Goal: Task Accomplishment & Management: Manage account settings

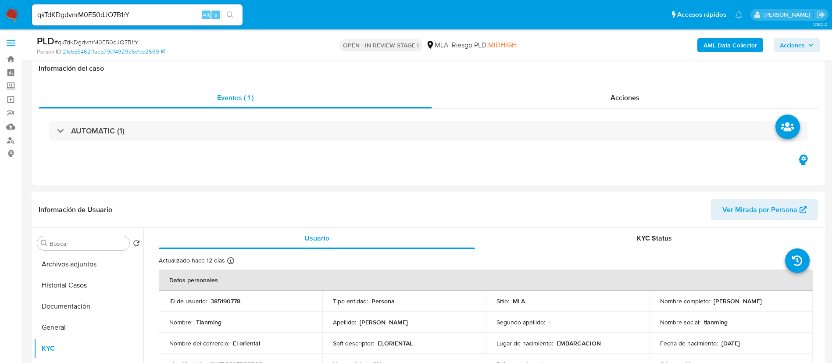
select select "10"
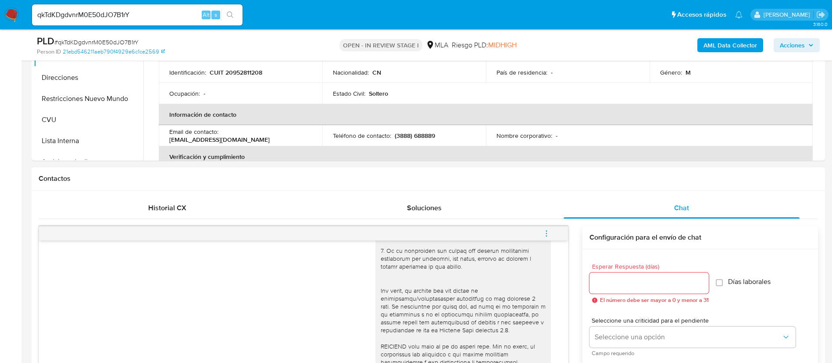
scroll to position [132, 0]
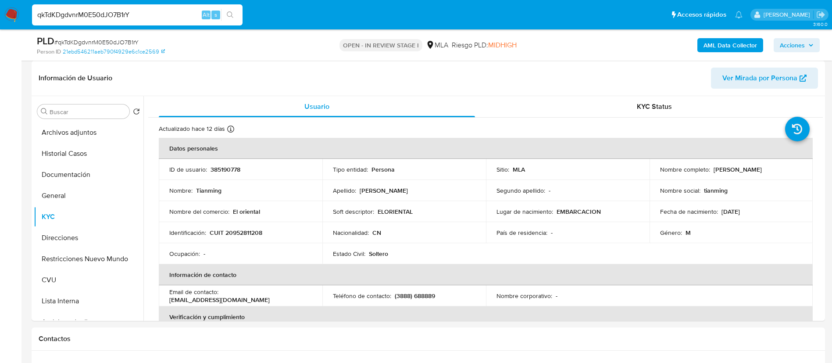
click at [186, 13] on input "qkTdKDgdvnrM0E50dJO7B1rY" at bounding box center [137, 14] width 211 height 11
drag, startPoint x: 186, startPoint y: 13, endPoint x: 191, endPoint y: 14, distance: 5.8
click at [185, 13] on input "qkTdKDgdvnrM0E50dJO7B1rY" at bounding box center [137, 14] width 211 height 11
paste input "241620263"
type input "241620263"
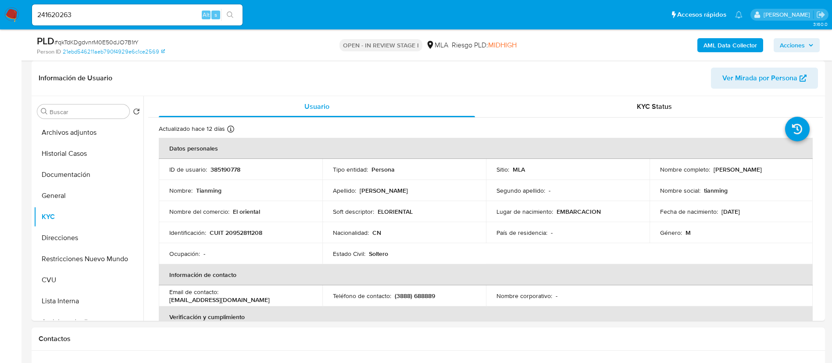
click at [239, 10] on button "search-icon" at bounding box center [230, 15] width 18 height 12
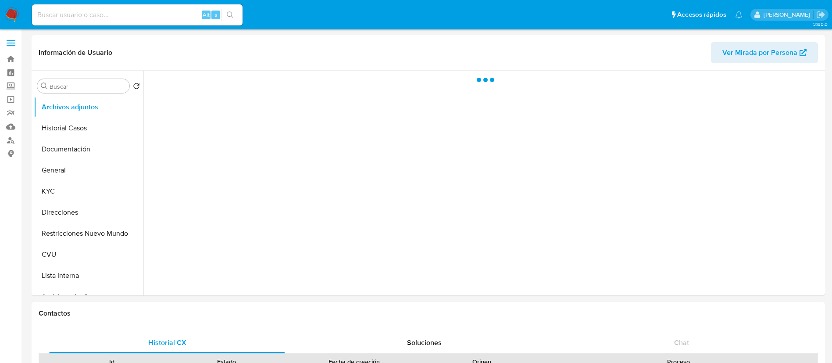
select select "10"
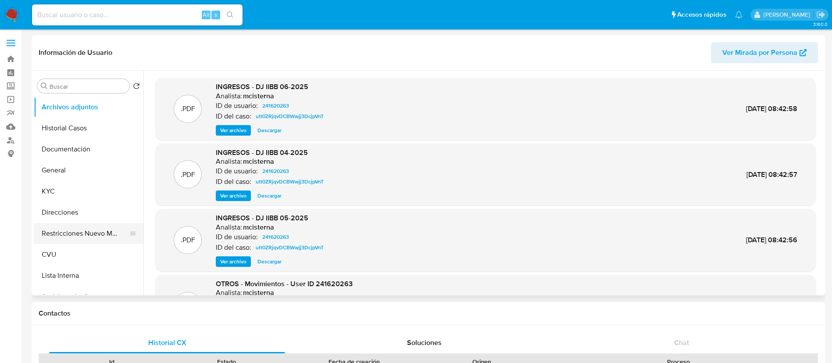
click at [93, 228] on button "Restricciones Nuevo Mundo" at bounding box center [85, 233] width 103 height 21
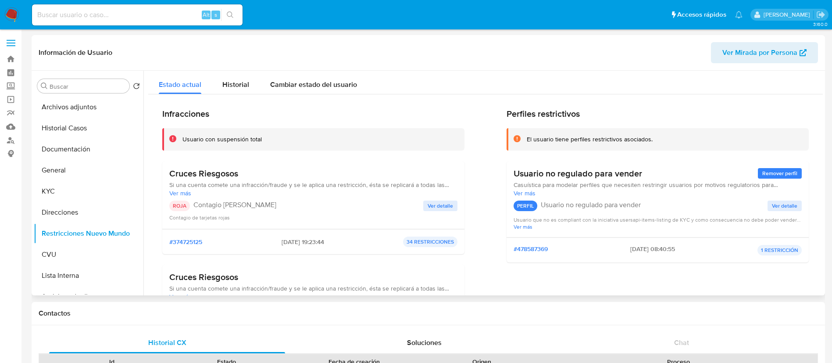
click at [432, 209] on span "Ver detalle" at bounding box center [440, 205] width 25 height 9
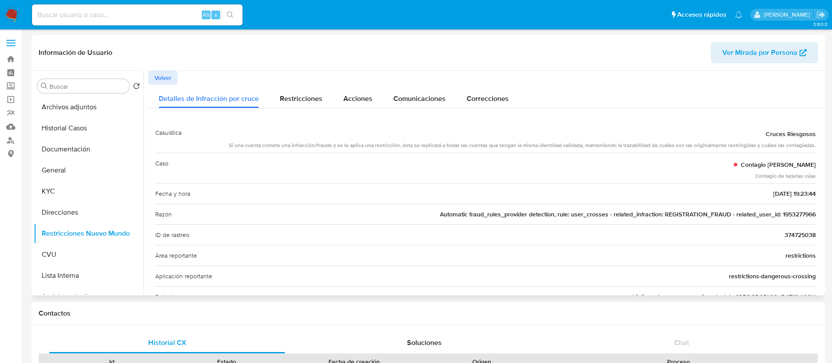
click at [781, 215] on span "Automatic fraud_rules_provider detection, rule: user_crosses - related_infracti…" at bounding box center [628, 214] width 376 height 9
click at [182, 20] on input at bounding box center [137, 14] width 211 height 11
paste input "1953277966"
type input "1953277966"
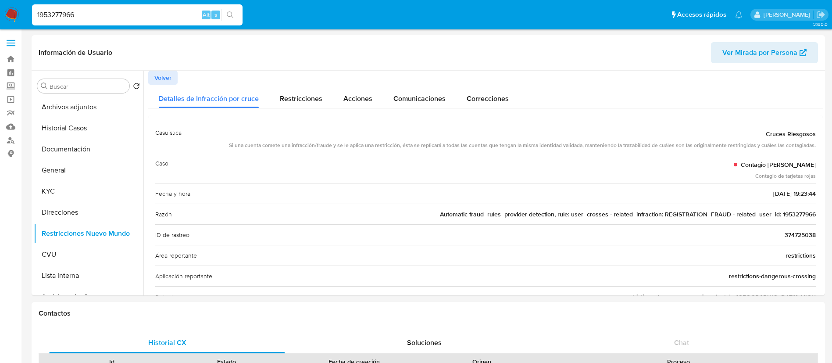
click at [236, 18] on button "search-icon" at bounding box center [230, 15] width 18 height 12
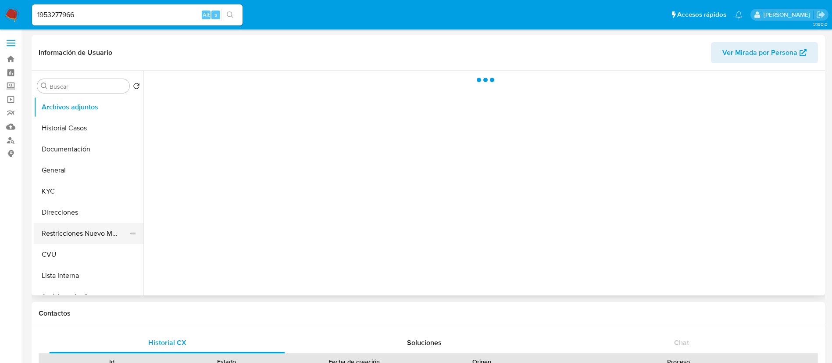
click at [71, 226] on button "Restricciones Nuevo Mundo" at bounding box center [85, 233] width 103 height 21
select select "10"
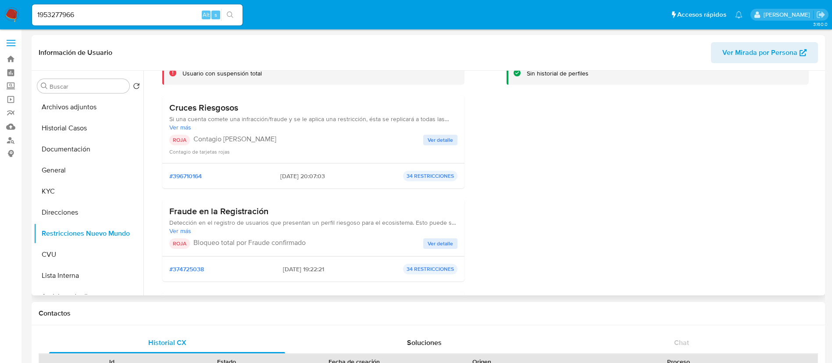
scroll to position [132, 0]
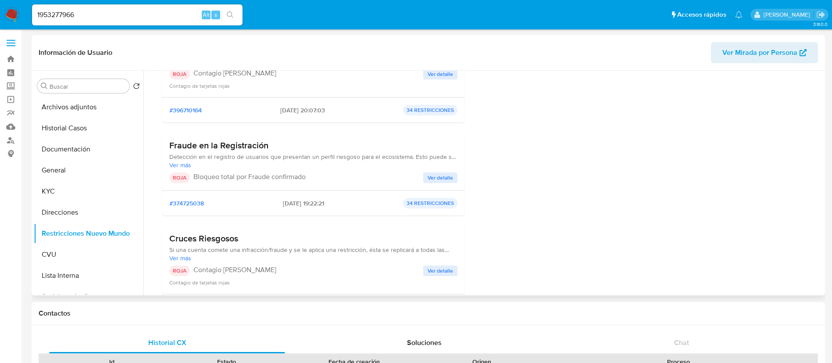
click at [440, 178] on span "Ver detalle" at bounding box center [440, 177] width 25 height 9
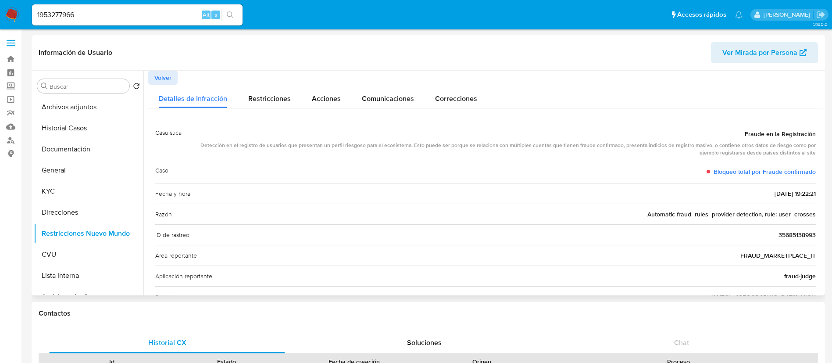
scroll to position [66, 0]
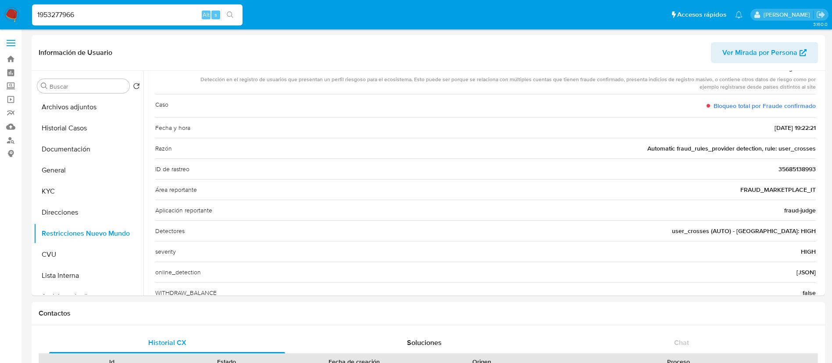
click at [176, 18] on input "1953277966" at bounding box center [137, 14] width 211 height 11
paste input "tCQmbArtr3YGwOP18l01FGuX"
click at [176, 18] on input "1953277966tCQmbArtr3YGwOP18l01FGuX" at bounding box center [137, 14] width 211 height 11
paste input
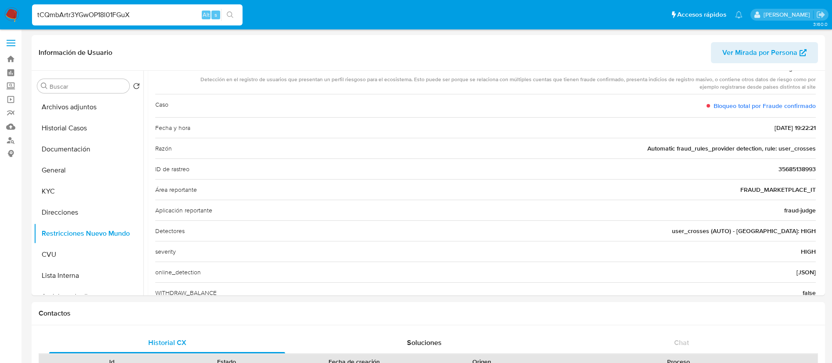
type input "tCQmbArtr3YGwOP18l01FGuX"
click at [234, 16] on icon "search-icon" at bounding box center [230, 14] width 7 height 7
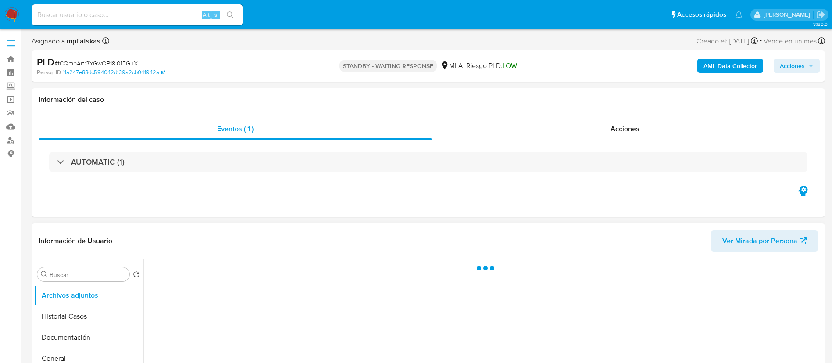
select select "10"
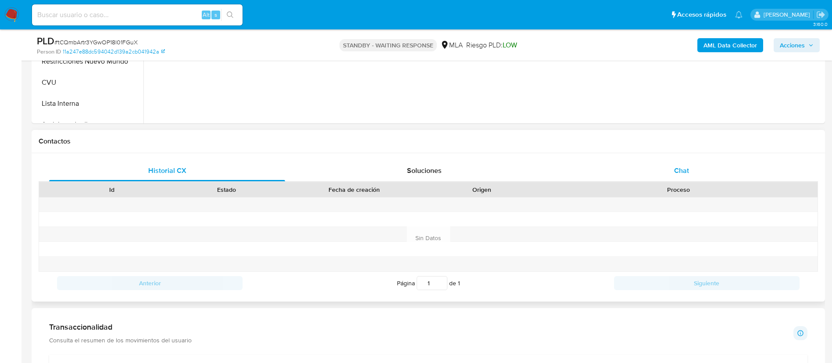
click at [679, 171] on span "Chat" at bounding box center [681, 170] width 15 height 10
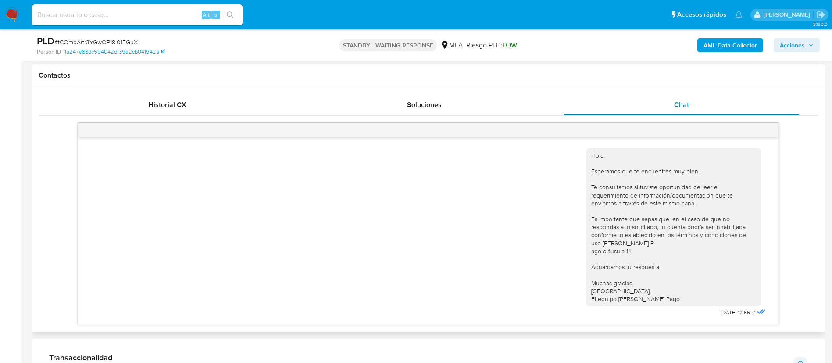
scroll to position [1158, 0]
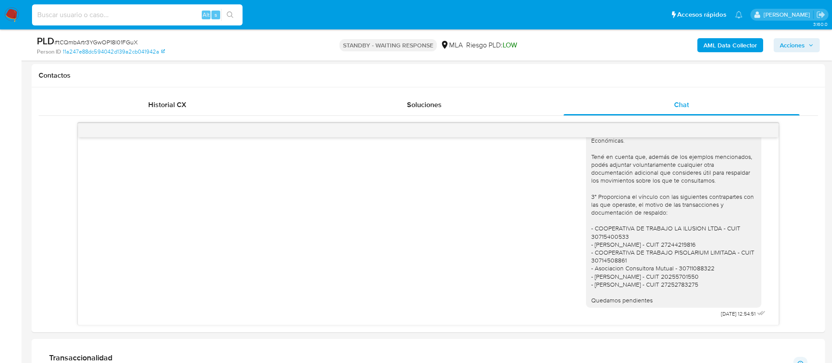
click at [163, 11] on input at bounding box center [137, 14] width 211 height 11
paste input "GuQn3vif5lsQL2hLWzxxlyNM"
type input "GuQn3vif5lsQL2hLWzxxlyNM"
drag, startPoint x: 243, startPoint y: 14, endPoint x: 235, endPoint y: 16, distance: 9.0
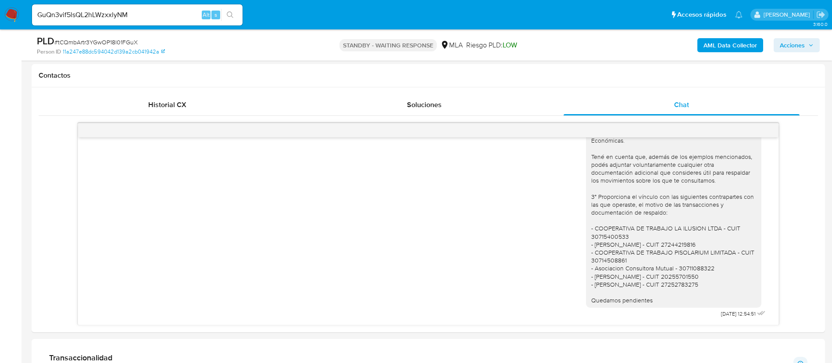
click at [243, 14] on li "GuQn3vif5lsQL2hLWzxxlyNM Alt s" at bounding box center [137, 15] width 215 height 22
click at [233, 16] on icon "search-icon" at bounding box center [230, 14] width 7 height 7
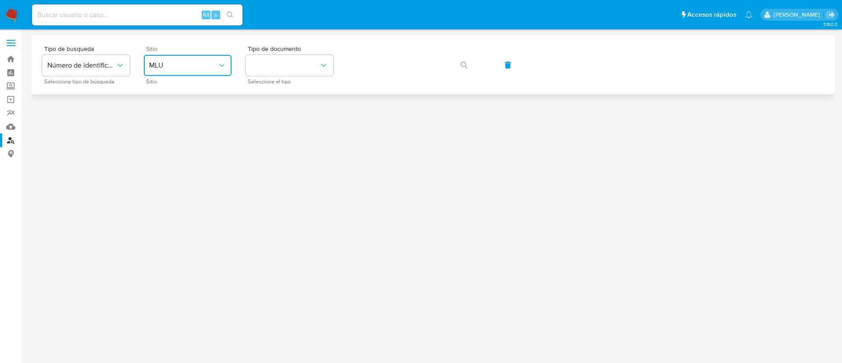
click at [200, 68] on span "MLU" at bounding box center [183, 65] width 68 height 9
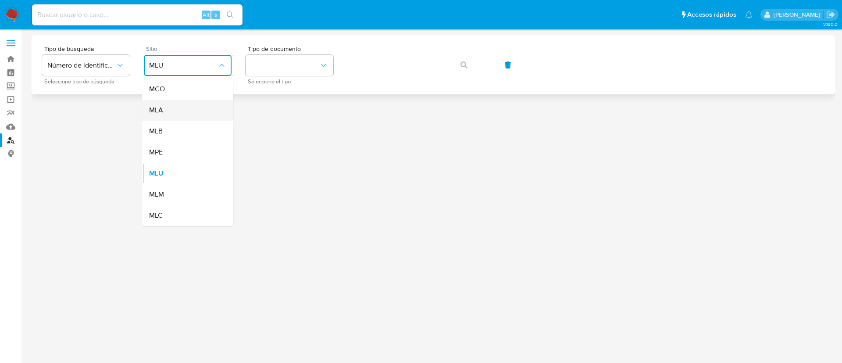
click at [206, 107] on div "MLA" at bounding box center [185, 110] width 72 height 21
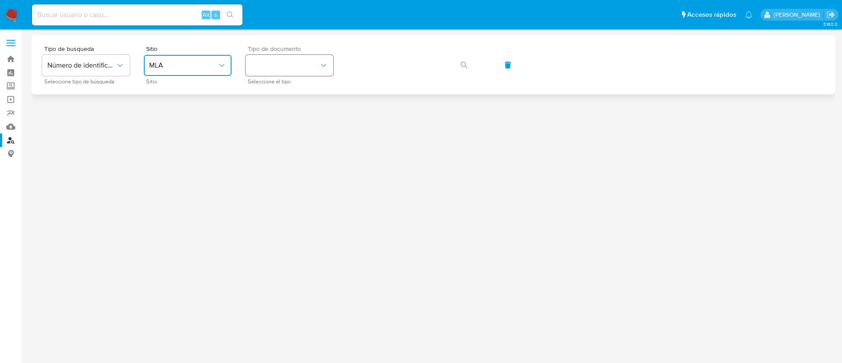
click at [264, 75] on button "identificationType" at bounding box center [290, 65] width 88 height 21
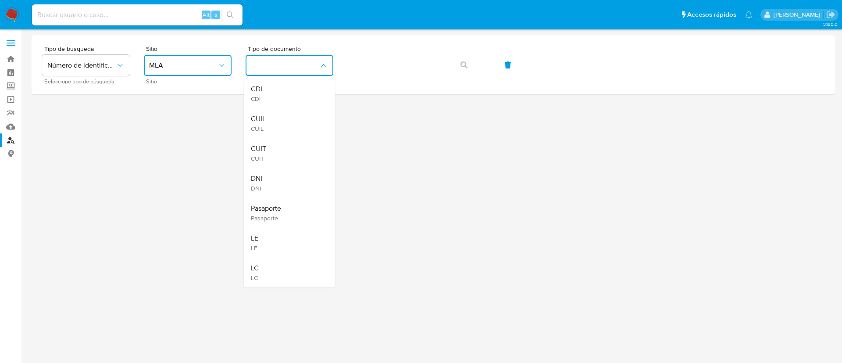
drag, startPoint x: 265, startPoint y: 76, endPoint x: 275, endPoint y: 163, distance: 87.4
click at [270, 168] on div "DNI DNI" at bounding box center [287, 183] width 72 height 30
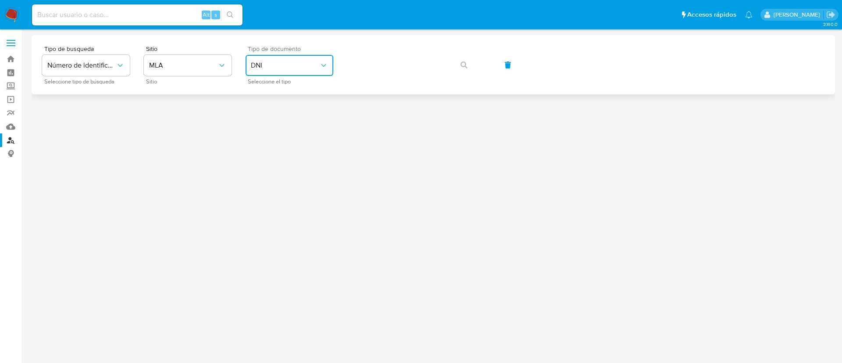
click at [301, 71] on button "DNI" at bounding box center [290, 65] width 88 height 21
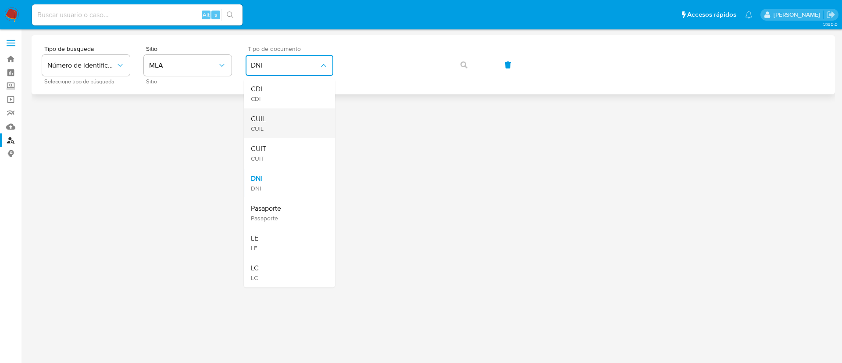
click at [282, 126] on div "CUIL CUIL" at bounding box center [287, 123] width 72 height 30
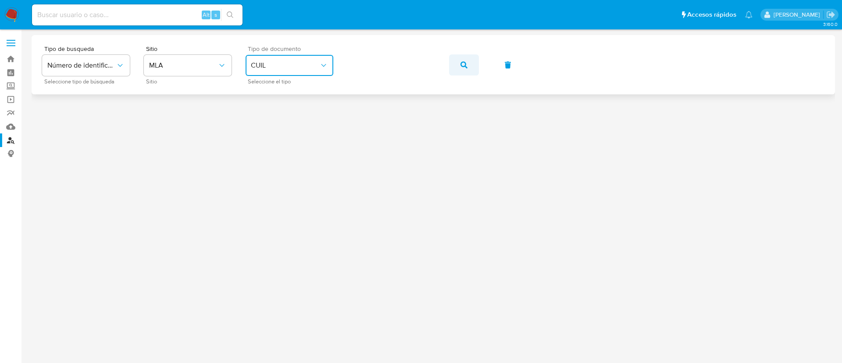
click at [453, 62] on button "button" at bounding box center [464, 64] width 30 height 21
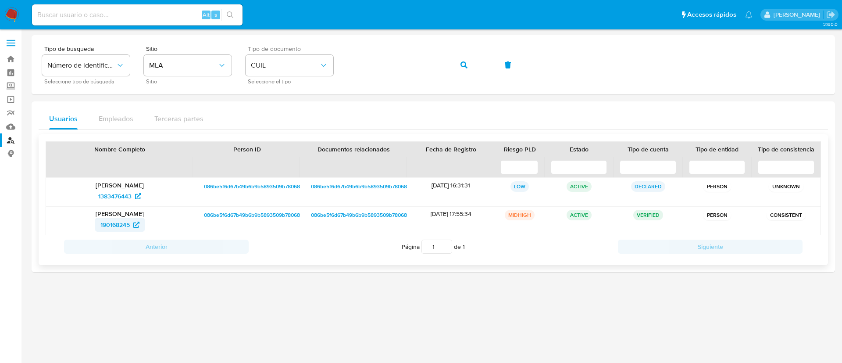
drag, startPoint x: 89, startPoint y: 225, endPoint x: 129, endPoint y: 221, distance: 39.7
click at [129, 221] on div "190168245" at bounding box center [119, 225] width 135 height 14
click at [115, 224] on span "190168245" at bounding box center [114, 225] width 29 height 14
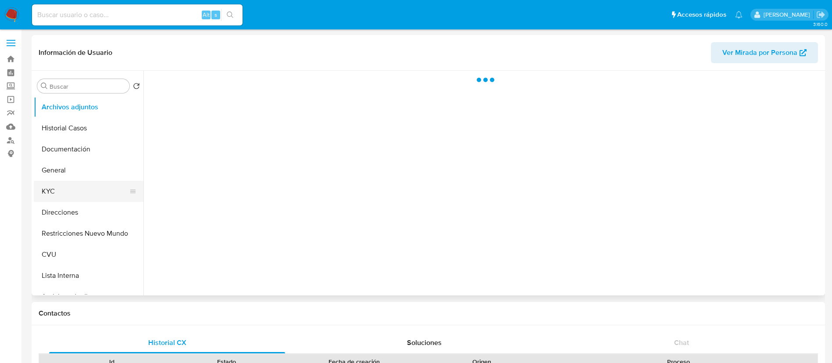
select select "10"
click at [65, 188] on button "KYC" at bounding box center [85, 191] width 103 height 21
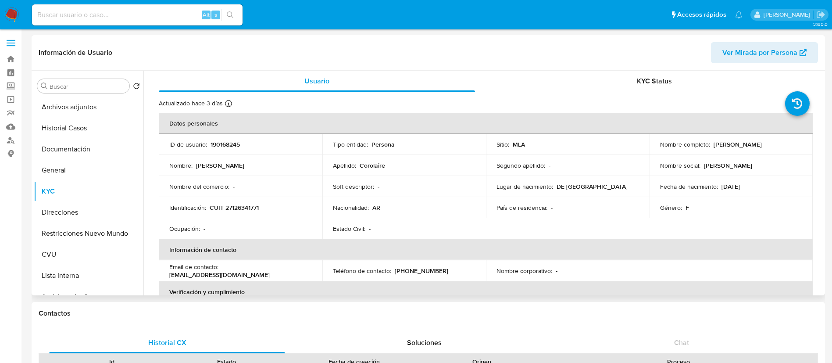
click at [252, 204] on p "CUIT 27126341771" at bounding box center [234, 208] width 49 height 8
copy p "27126341771"
click at [86, 130] on button "Historial Casos" at bounding box center [85, 128] width 103 height 21
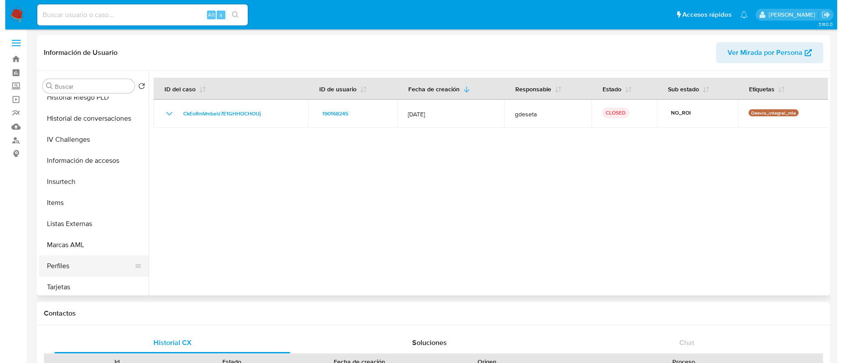
scroll to position [347, 0]
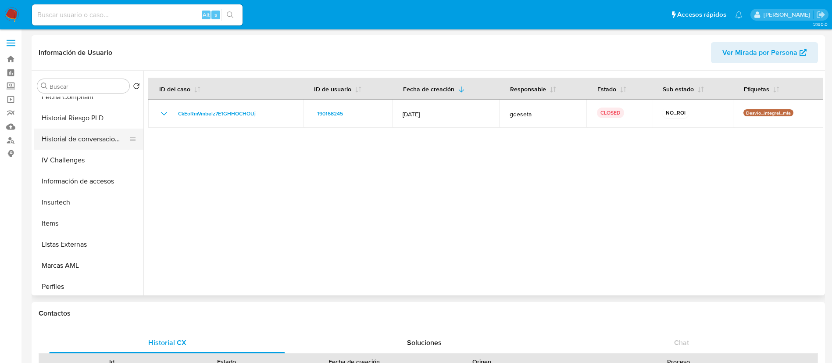
click at [90, 141] on button "Historial de conversaciones" at bounding box center [85, 139] width 103 height 21
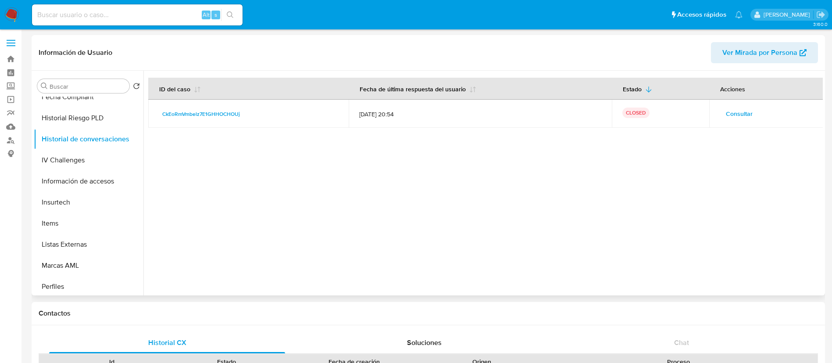
click at [726, 114] on span "Consultar" at bounding box center [739, 113] width 27 height 12
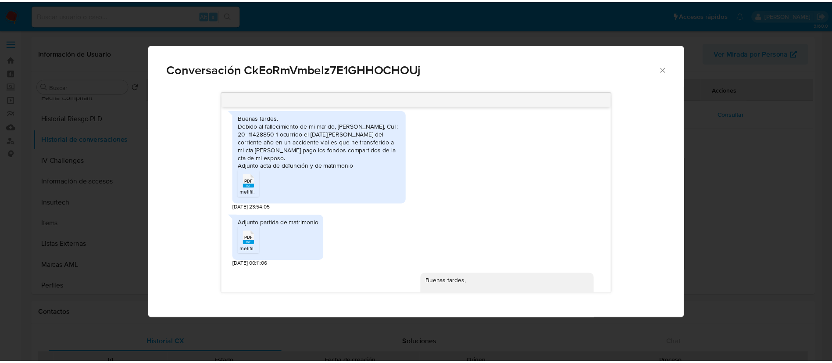
scroll to position [687, 0]
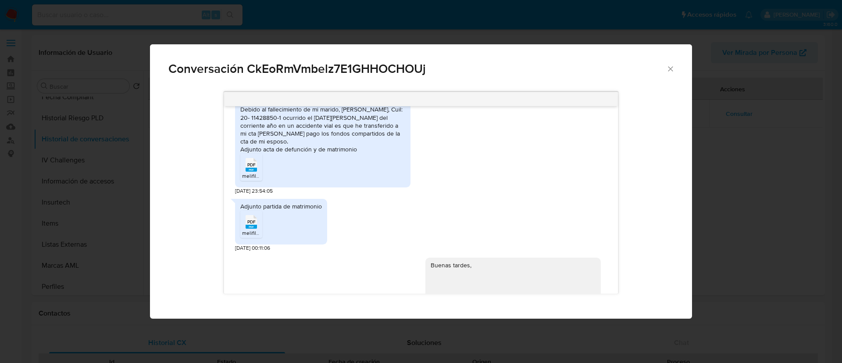
click at [673, 74] on div "Conversación CkEoRmVmbelz7E1GHHOCHOUj" at bounding box center [421, 65] width 542 height 42
click at [671, 70] on icon "Cerrar" at bounding box center [670, 68] width 9 height 9
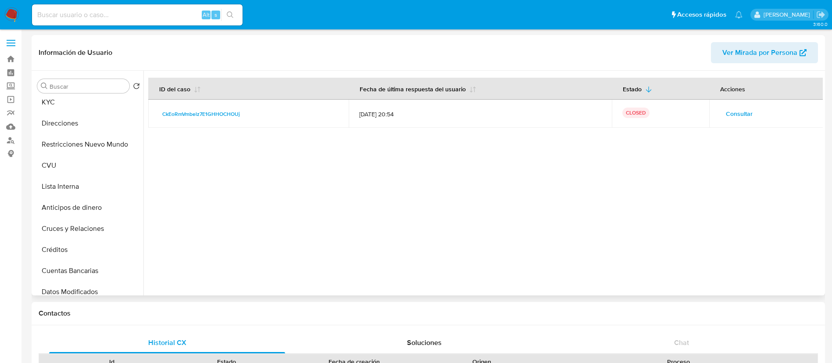
scroll to position [0, 0]
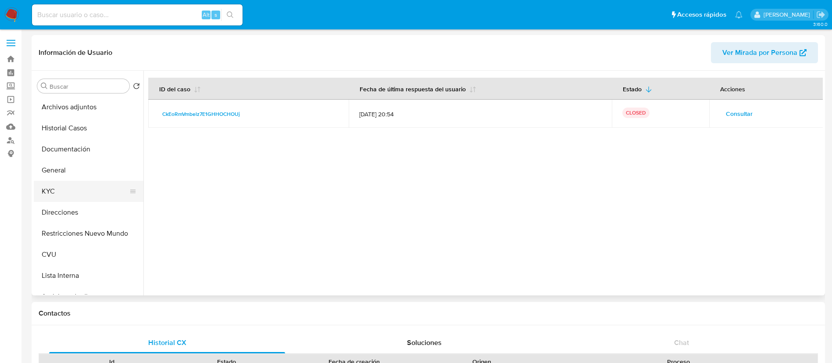
click at [79, 197] on button "KYC" at bounding box center [85, 191] width 103 height 21
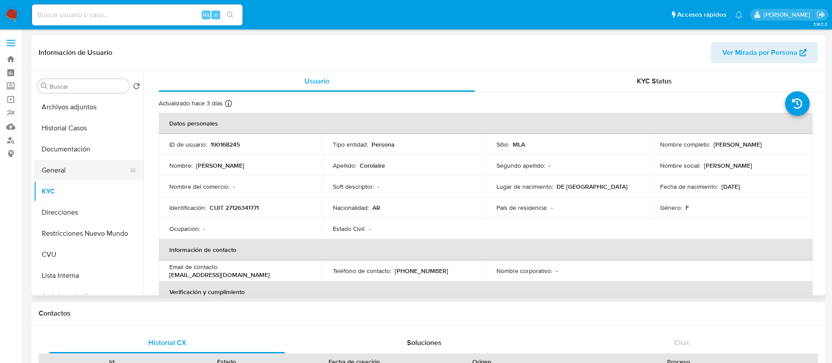
click at [83, 171] on button "General" at bounding box center [85, 170] width 103 height 21
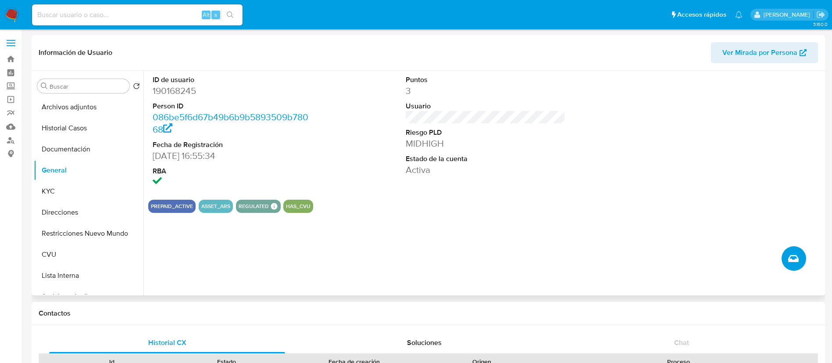
click at [785, 259] on button "Crear caso manual" at bounding box center [794, 258] width 25 height 25
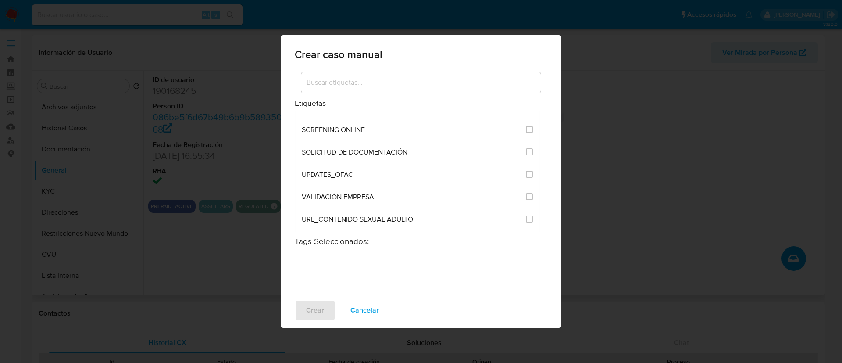
scroll to position [1000, 0]
click at [527, 219] on input "2677" at bounding box center [529, 217] width 7 height 7
checkbox input "true"
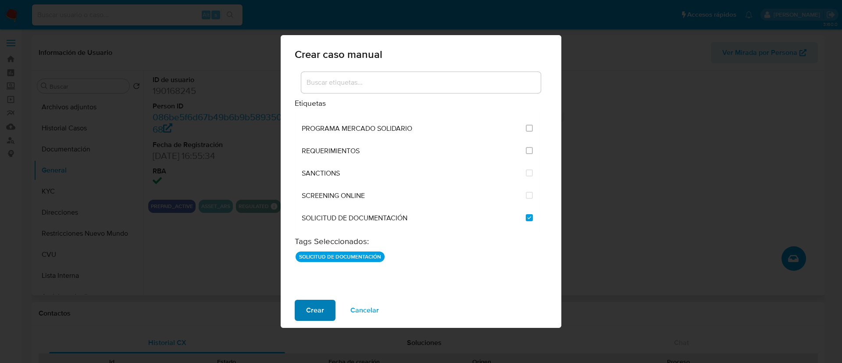
click at [314, 314] on span "Crear" at bounding box center [315, 309] width 18 height 19
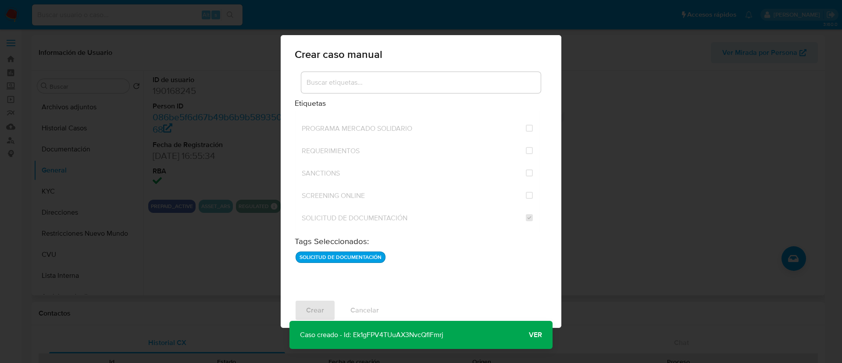
click at [538, 335] on span "Ver" at bounding box center [535, 335] width 13 height 0
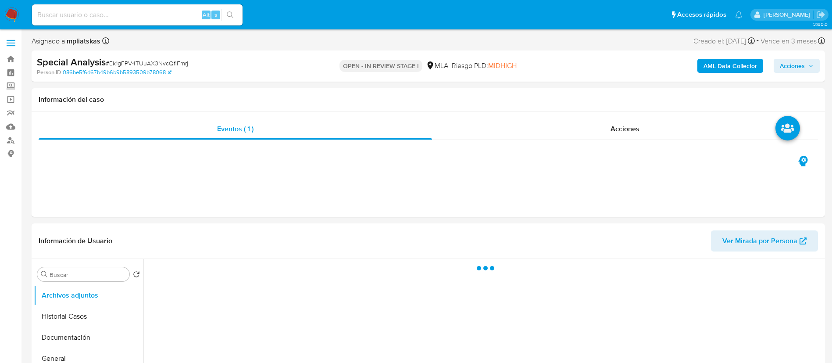
select select "10"
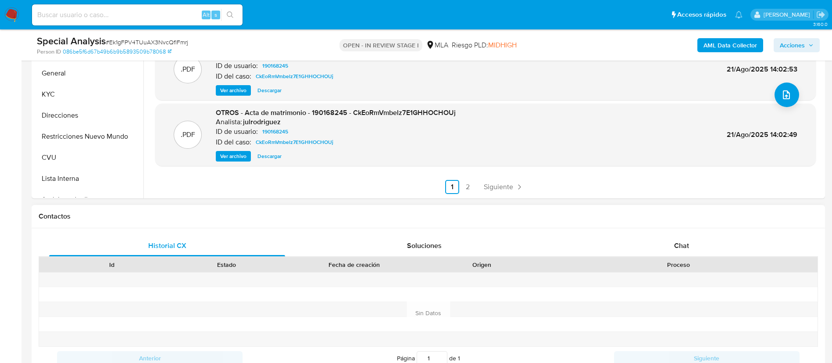
scroll to position [329, 0]
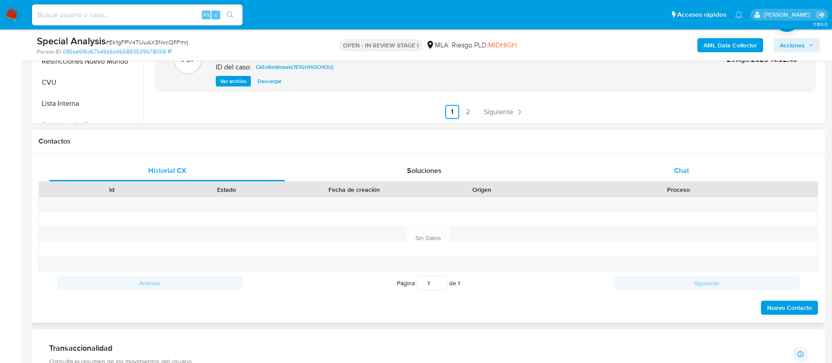
click at [692, 179] on div "Chat" at bounding box center [682, 170] width 236 height 21
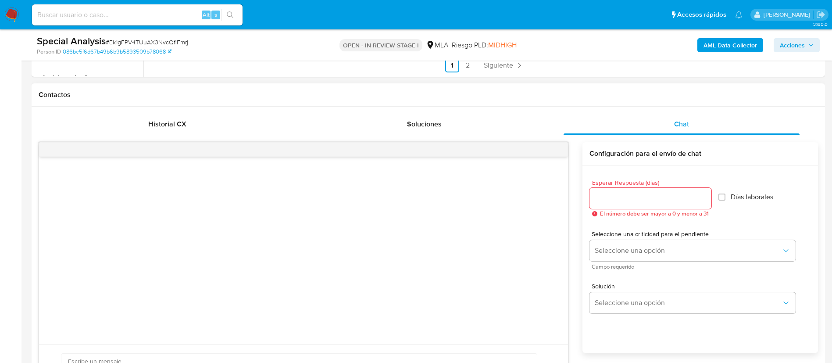
scroll to position [461, 0]
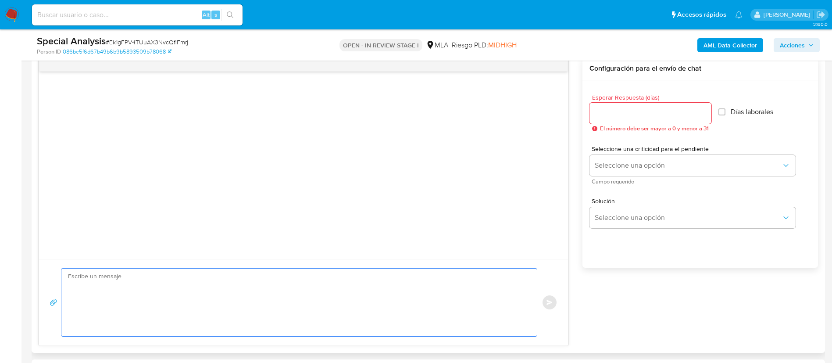
click at [460, 317] on textarea at bounding box center [297, 302] width 458 height 68
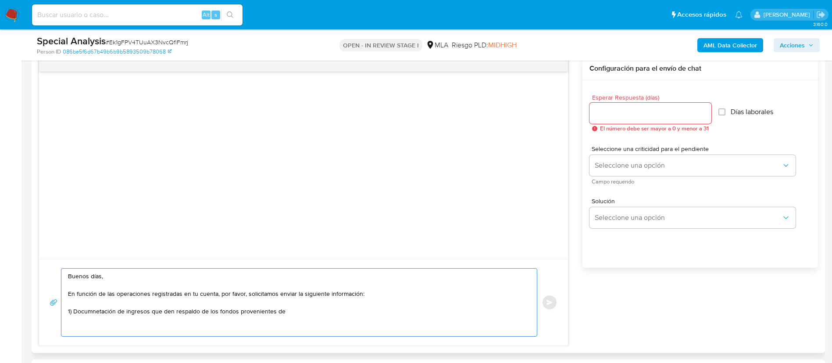
paste textarea "[PERSON_NAME]"
click at [94, 313] on textarea "Buenos días, En función de las operaciones registradas en tu cuenta, por favor,…" at bounding box center [297, 302] width 458 height 68
click at [0, 0] on lt-strong "en" at bounding box center [0, 0] width 0 height 0
click at [93, 325] on textarea "Buenos días, En función de las operaciones registradas en tu cuenta, por favor,…" at bounding box center [297, 302] width 458 height 68
drag, startPoint x: 284, startPoint y: 311, endPoint x: 347, endPoint y: 309, distance: 63.2
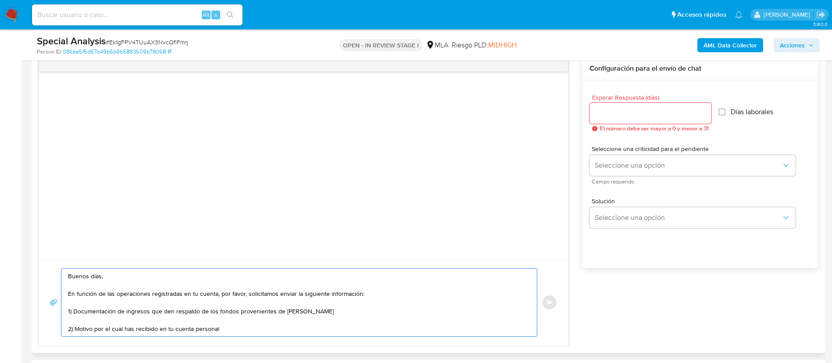
click at [347, 309] on textarea "Buenos días, En función de las operaciones registradas en tu cuenta, por favor,…" at bounding box center [297, 302] width 458 height 68
click at [325, 328] on textarea "Buenos días, En función de las operaciones registradas en tu cuenta, por favor,…" at bounding box center [297, 302] width 458 height 68
paste textarea "Argerich Cosme Alberto"
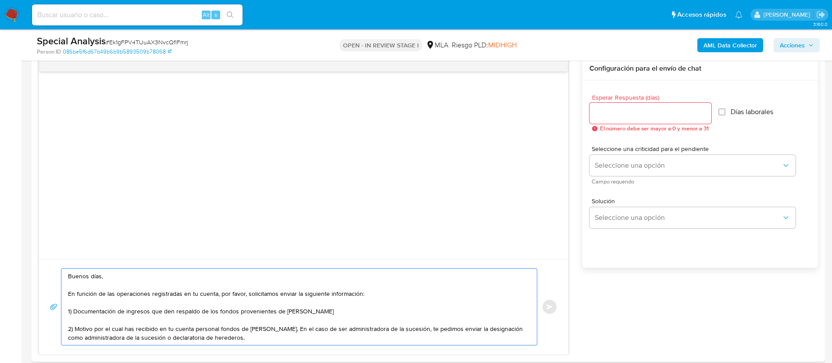
click at [240, 312] on textarea "Buenos días, En función de las operaciones registradas en tu cuenta, por favor,…" at bounding box center [297, 306] width 458 height 76
click at [295, 339] on textarea "Buenos días, En función de las operaciones registradas en tu cuenta, por favor,…" at bounding box center [297, 306] width 458 height 76
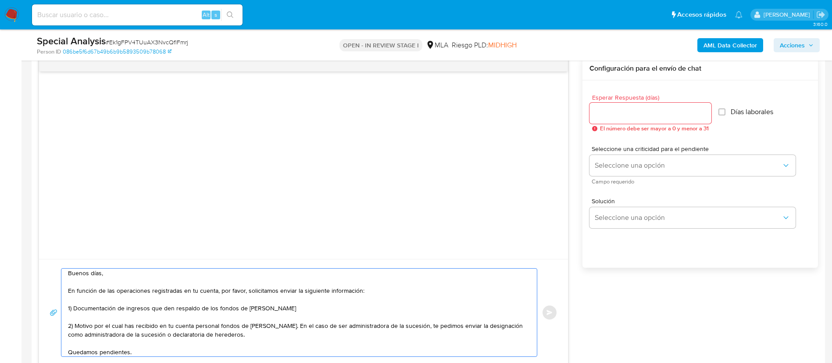
type textarea "Buenos días, En función de las operaciones registradas en tu cuenta, por favor,…"
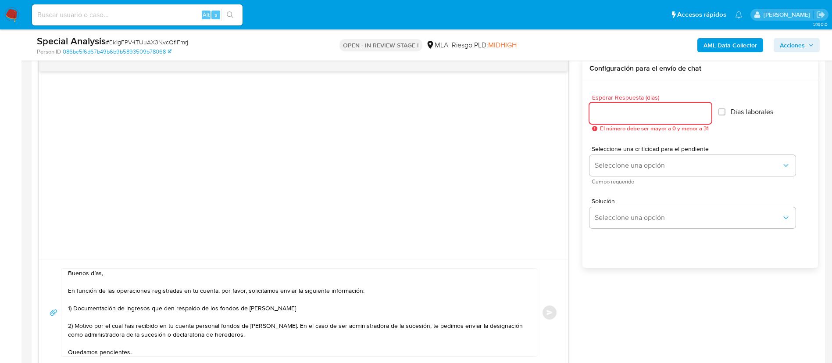
click at [603, 112] on input "Esperar Respuesta (días)" at bounding box center [650, 112] width 122 height 11
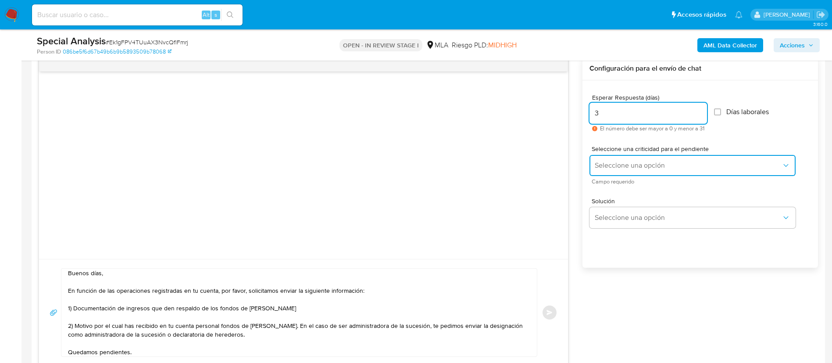
click at [608, 156] on button "Seleccione una opción" at bounding box center [692, 165] width 206 height 21
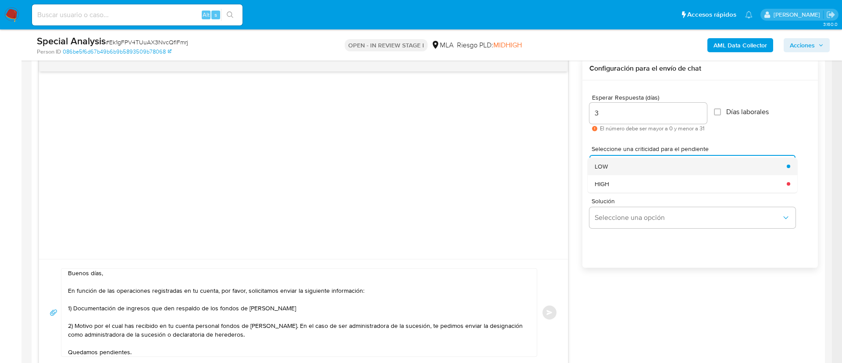
click at [609, 159] on div "LOW" at bounding box center [688, 166] width 187 height 18
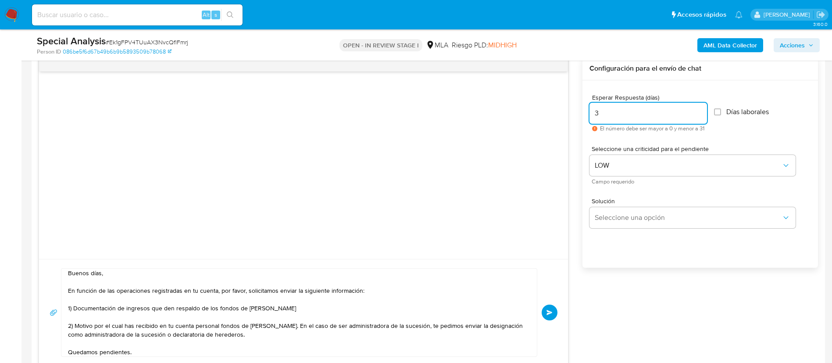
drag, startPoint x: 612, startPoint y: 118, endPoint x: 594, endPoint y: 111, distance: 19.3
click at [594, 111] on input "3" at bounding box center [648, 112] width 118 height 11
type input "2"
click at [555, 311] on button "Enviar" at bounding box center [550, 312] width 16 height 16
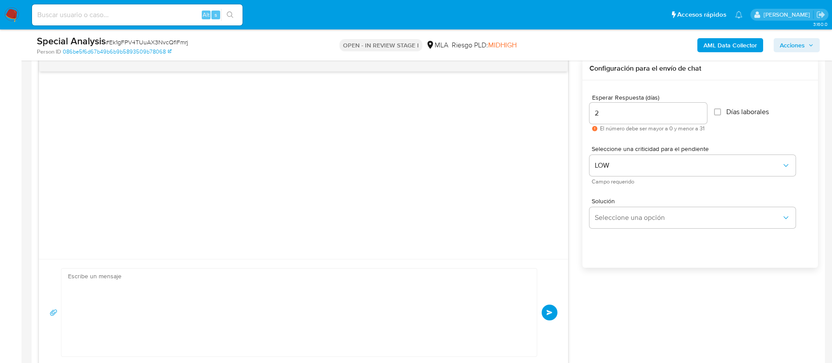
scroll to position [0, 0]
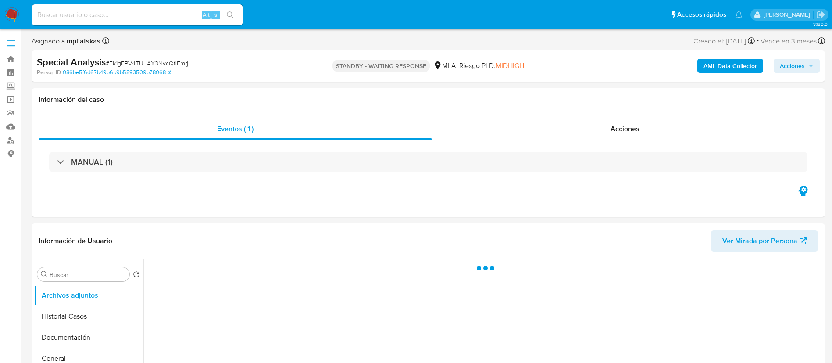
select select "10"
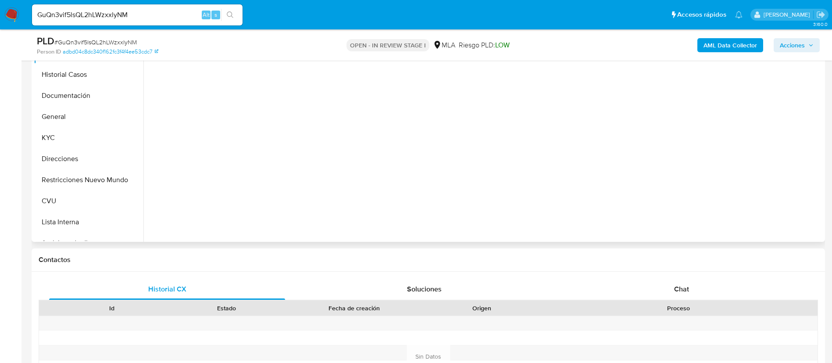
scroll to position [263, 0]
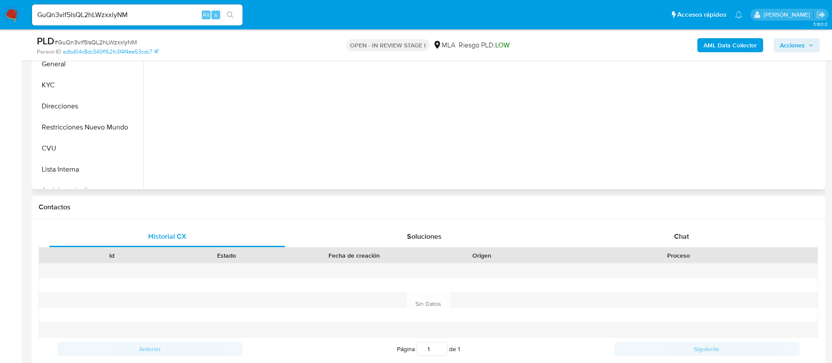
select select "10"
click at [181, 21] on div "GuQn3vif5lsQL2hLWzxxlyNM Alt s" at bounding box center [137, 14] width 211 height 21
click at [181, 19] on input "GuQn3vif5lsQL2hLWzxxlyNM" at bounding box center [137, 14] width 211 height 11
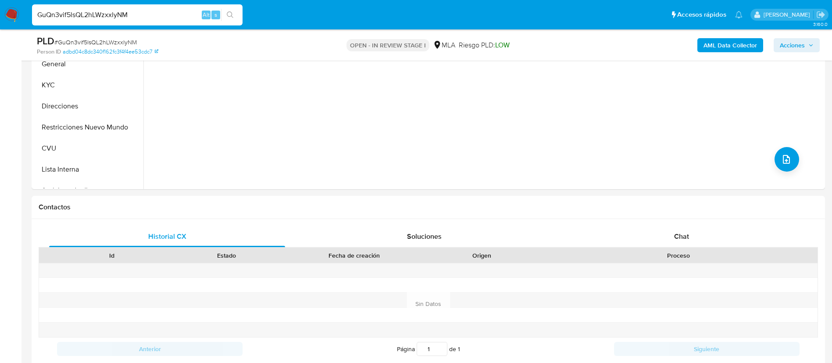
paste input "KFsdFAzwKdpFtK20yDzULEhW"
type input "KFsdFAzwKdpFtK20yDzULEhW"
click at [232, 16] on icon "search-icon" at bounding box center [230, 14] width 7 height 7
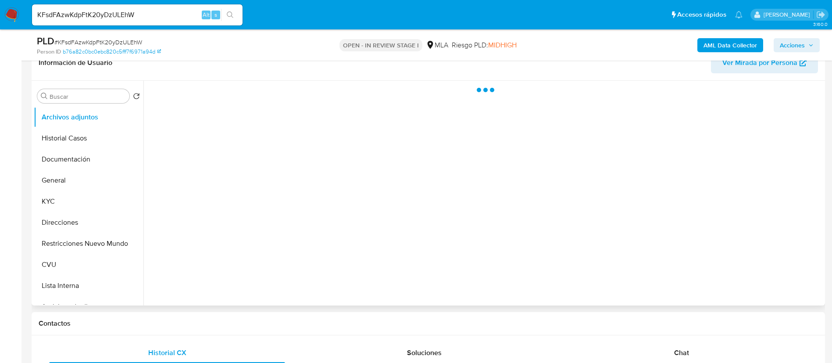
scroll to position [197, 0]
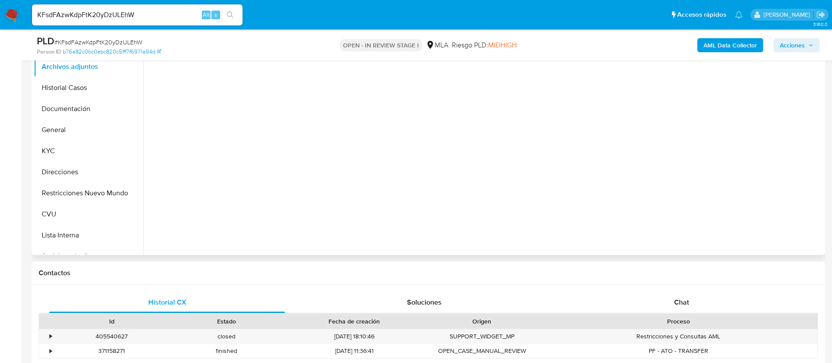
select select "10"
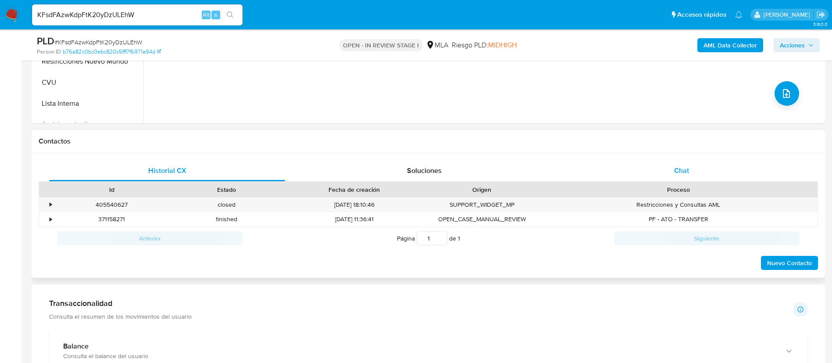
click at [585, 161] on div "Chat" at bounding box center [682, 170] width 236 height 21
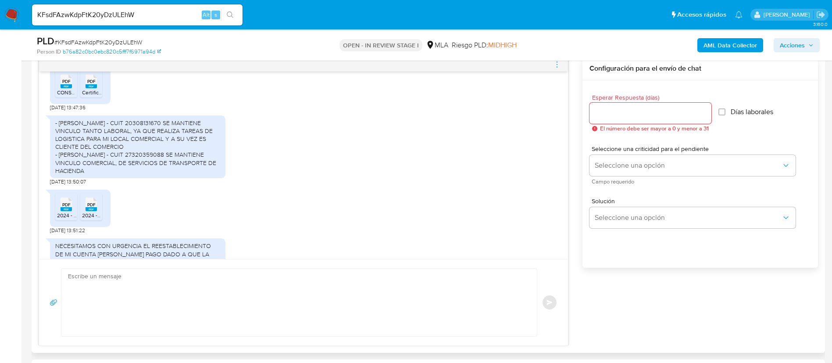
scroll to position [1118, 0]
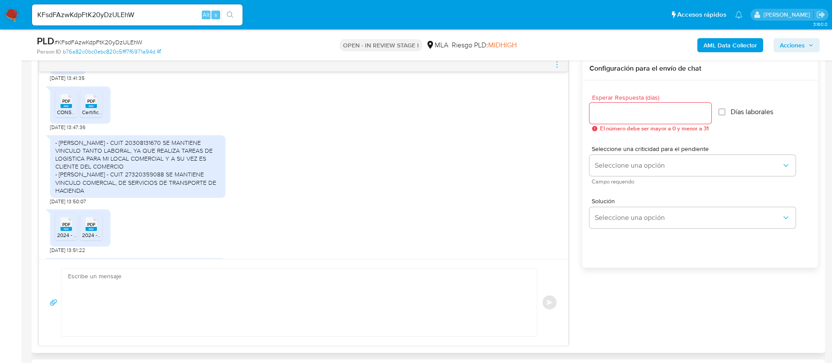
click at [62, 104] on span "PDF" at bounding box center [66, 101] width 8 height 6
click at [87, 108] on rect at bounding box center [91, 106] width 11 height 4
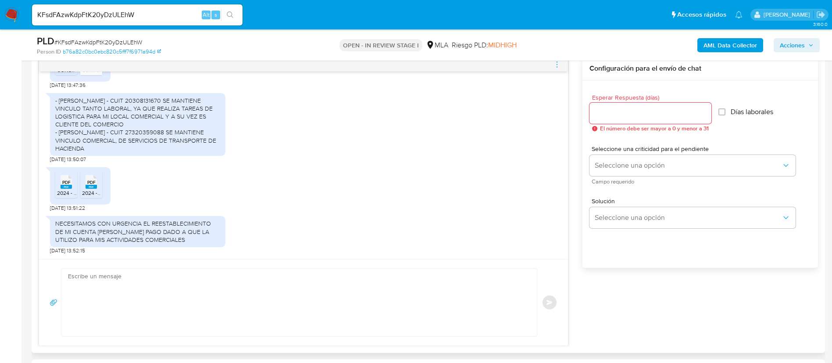
click at [68, 190] on span "2024 - acuse de presentacion RECTIF 1 -F.711 - DJ GPH - Portel (1).pdf" at bounding box center [137, 192] width 161 height 7
click at [96, 186] on rect at bounding box center [91, 187] width 11 height 4
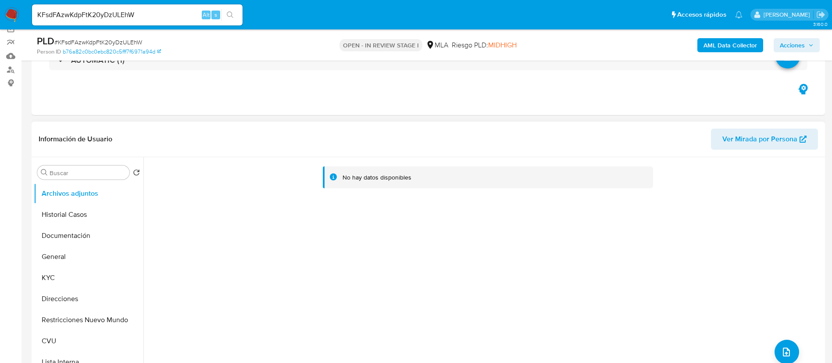
scroll to position [66, 0]
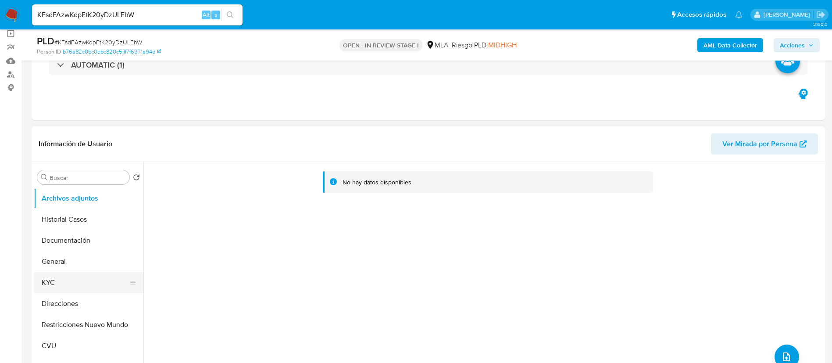
click at [87, 275] on button "KYC" at bounding box center [85, 282] width 103 height 21
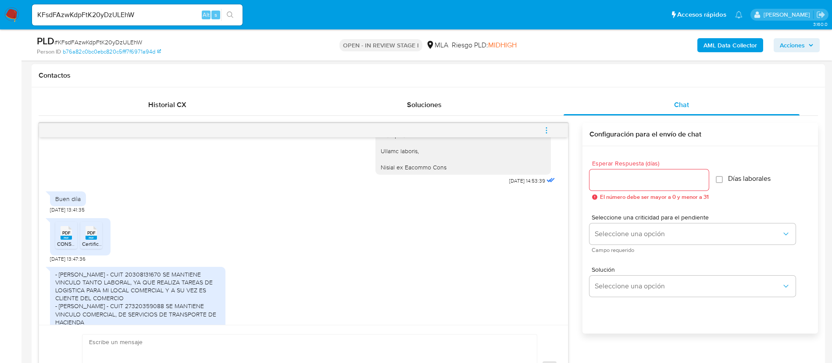
scroll to position [1118, 0]
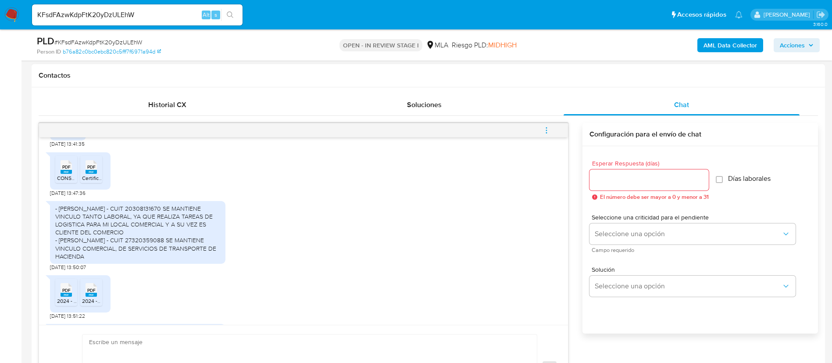
drag, startPoint x: 55, startPoint y: 228, endPoint x: 176, endPoint y: 277, distance: 129.9
click at [176, 264] on div "- [PERSON_NAME] - CUIT 20308131670 SE MANTIENE VINCULO TANTO LABORAL, YA QUE RE…" at bounding box center [137, 232] width 175 height 63
copy div "- [PERSON_NAME] - CUIT 20308131670 SE MANTIENE VINCULO TANTO LABORAL, YA QUE RE…"
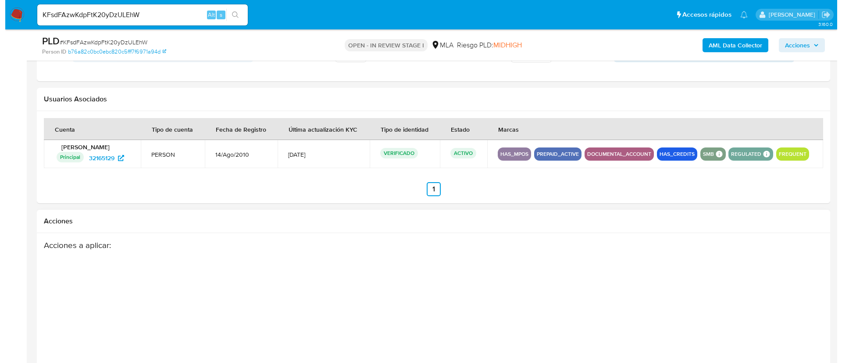
scroll to position [1342, 0]
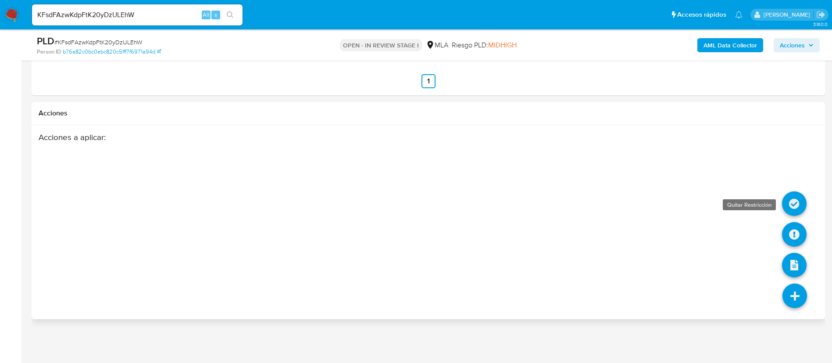
click at [793, 210] on icon at bounding box center [794, 203] width 25 height 25
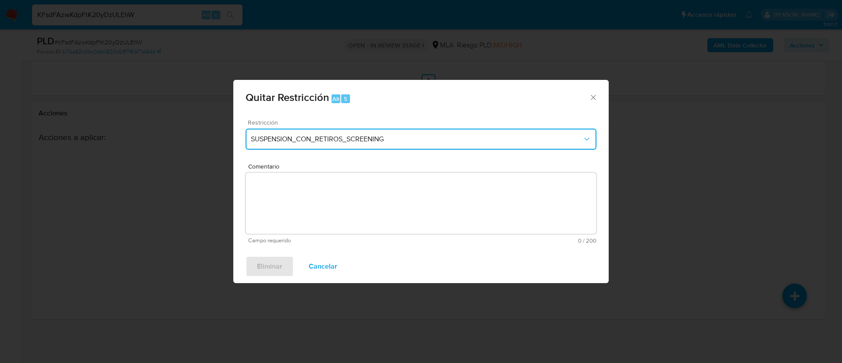
click at [353, 134] on button "SUSPENSION_CON_RETIROS_SCREENING" at bounding box center [421, 139] width 351 height 21
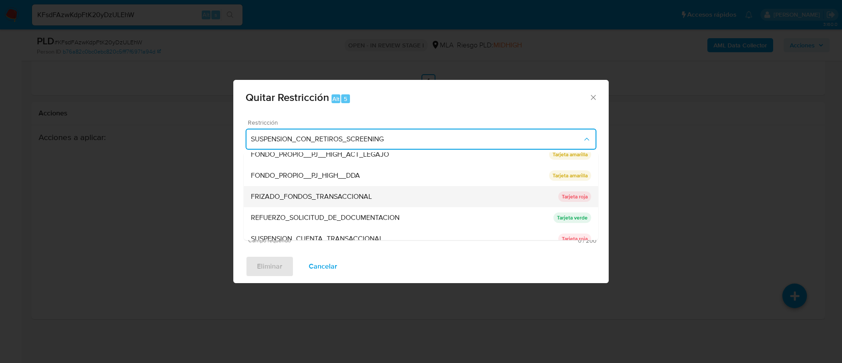
scroll to position [186, 0]
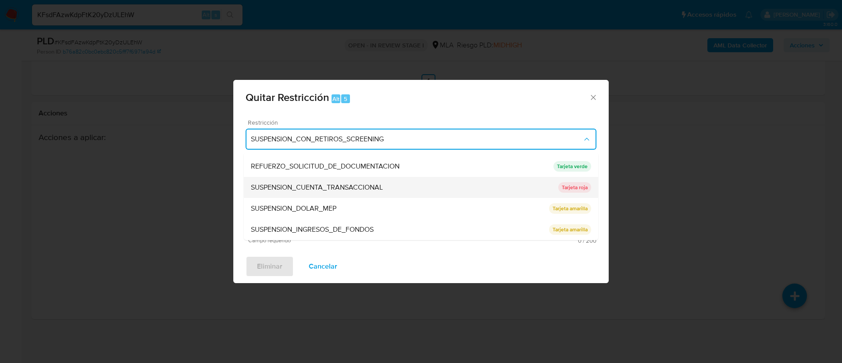
click at [339, 186] on span "SUSPENSION_CUENTA_TRANSACCIONAL" at bounding box center [317, 187] width 132 height 9
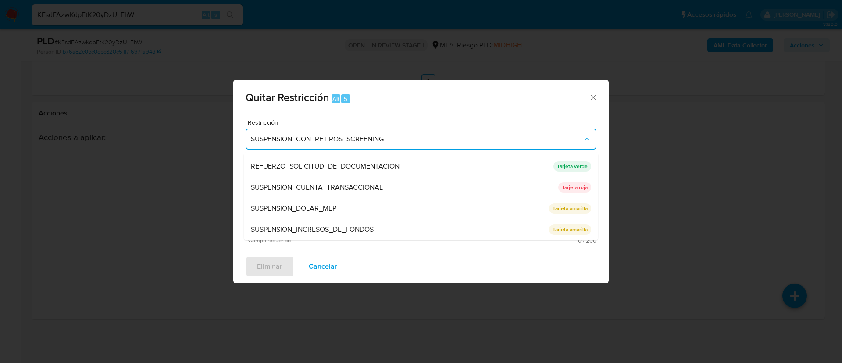
click at [339, 186] on textarea "Comentario" at bounding box center [421, 202] width 351 height 61
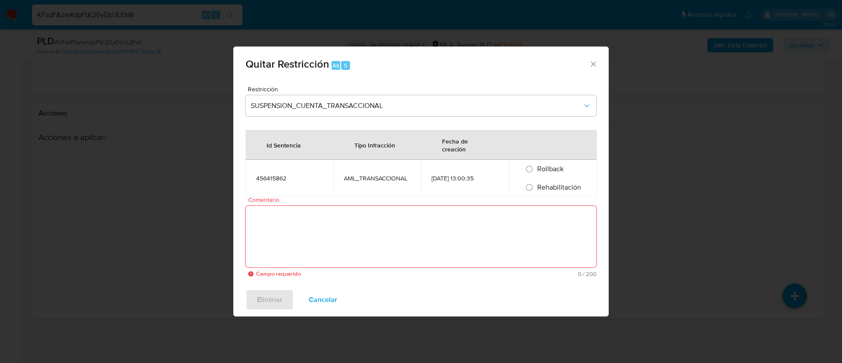
click at [343, 205] on div "Comentario Campo requerido 0 / 200 200 caracteres restantes" at bounding box center [421, 236] width 351 height 80
click at [351, 229] on textarea "Comentario" at bounding box center [421, 236] width 351 height 61
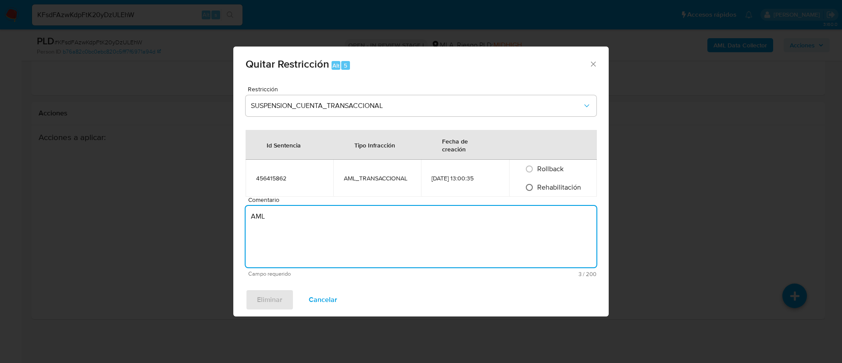
type textarea "AML"
click at [536, 186] on input "Rehabilitación" at bounding box center [529, 187] width 14 height 14
radio input "true"
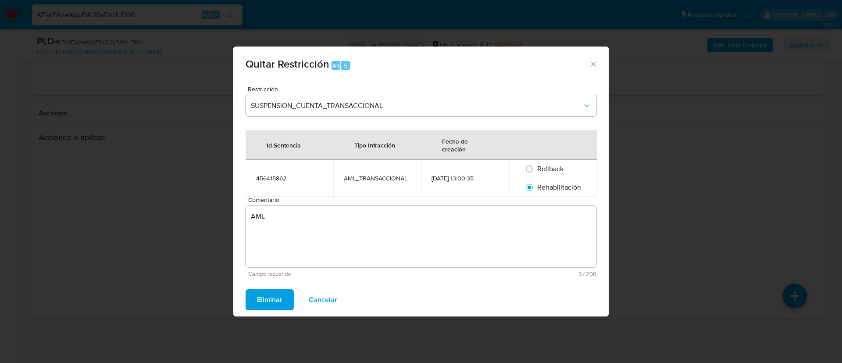
click at [279, 297] on span "Eliminar" at bounding box center [269, 299] width 25 height 19
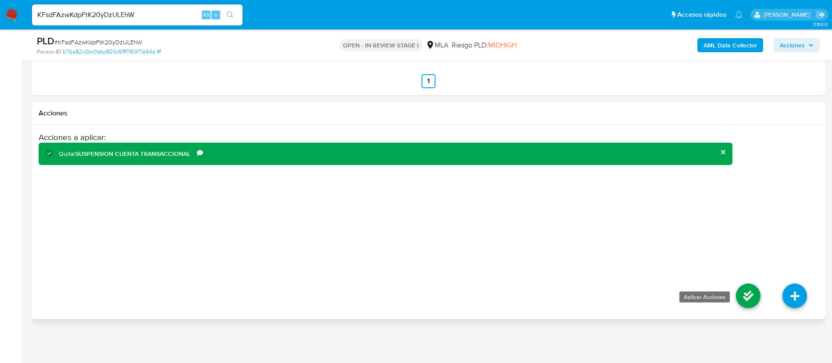
click at [747, 298] on icon at bounding box center [748, 295] width 25 height 25
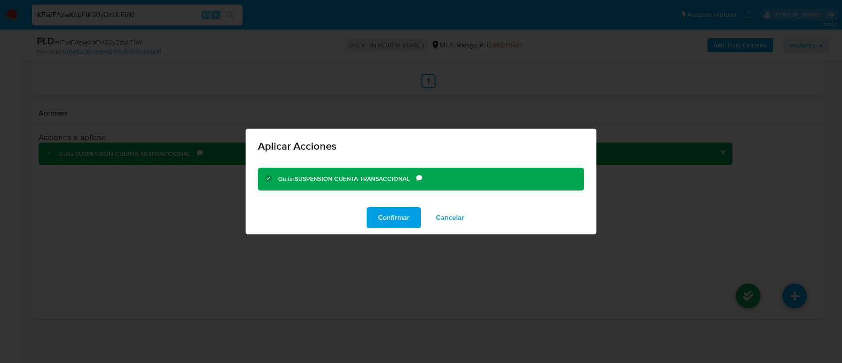
click at [390, 219] on span "Confirmar" at bounding box center [394, 217] width 32 height 19
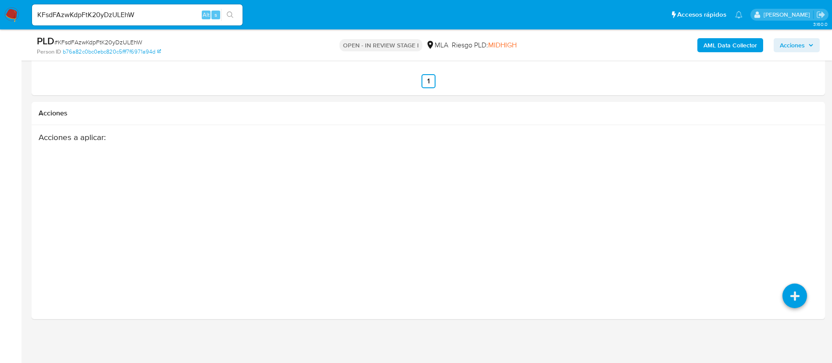
click at [699, 34] on div "PLD # KFsdFAzwKdpFtK20yDzULEhW Person ID b76a82c0bc0ebc820c5fff7f6971a94d OPEN …" at bounding box center [428, 44] width 793 height 31
click at [707, 42] on b "AML Data Collector" at bounding box center [730, 45] width 54 height 14
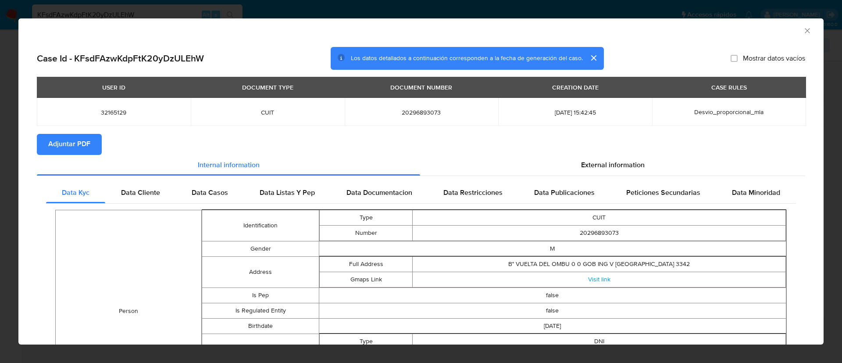
click at [83, 135] on span "Adjuntar PDF" at bounding box center [69, 144] width 42 height 19
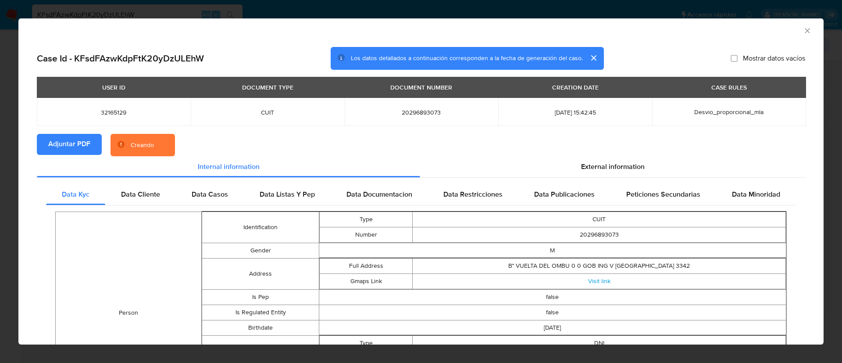
click at [118, 111] on span "32165129" at bounding box center [113, 112] width 133 height 8
copy span "32165129"
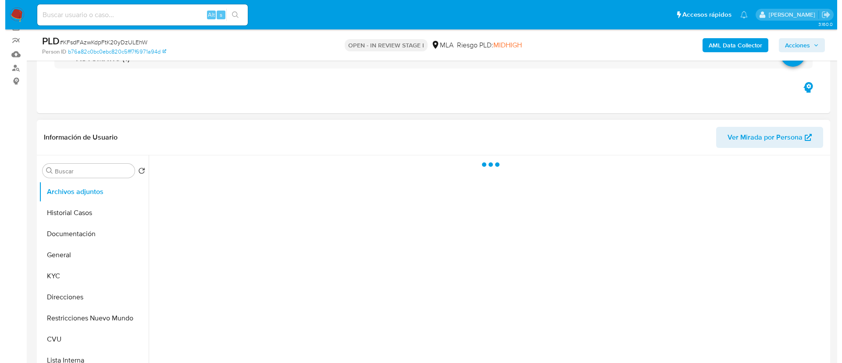
scroll to position [132, 0]
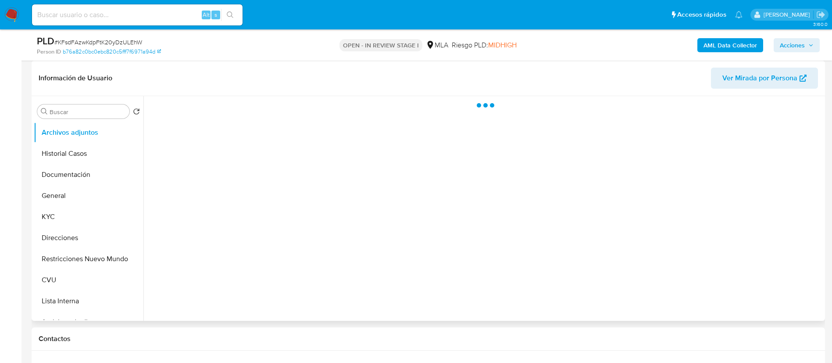
select select "10"
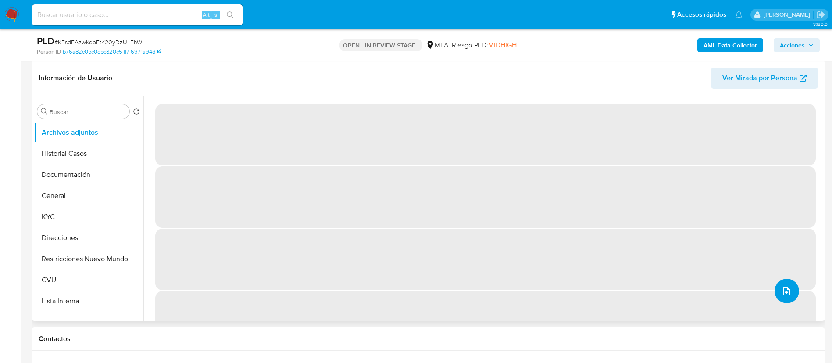
click at [789, 294] on button "upload-file" at bounding box center [787, 290] width 25 height 25
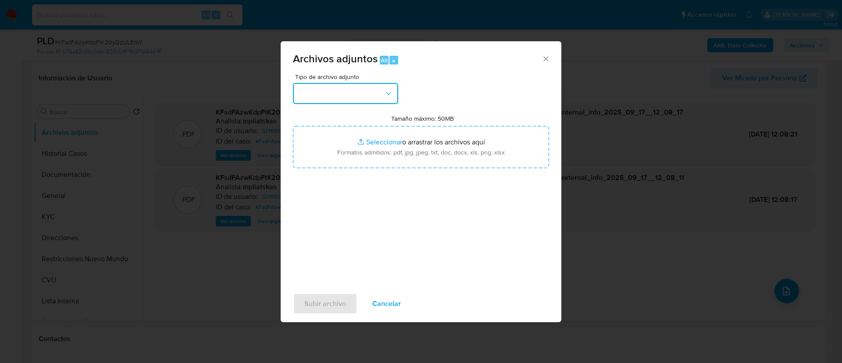
click at [363, 100] on button "button" at bounding box center [345, 93] width 105 height 21
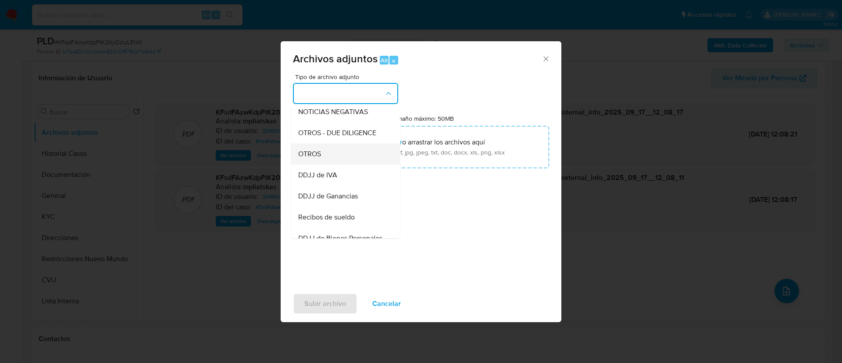
click at [367, 158] on div "OTROS" at bounding box center [342, 153] width 89 height 21
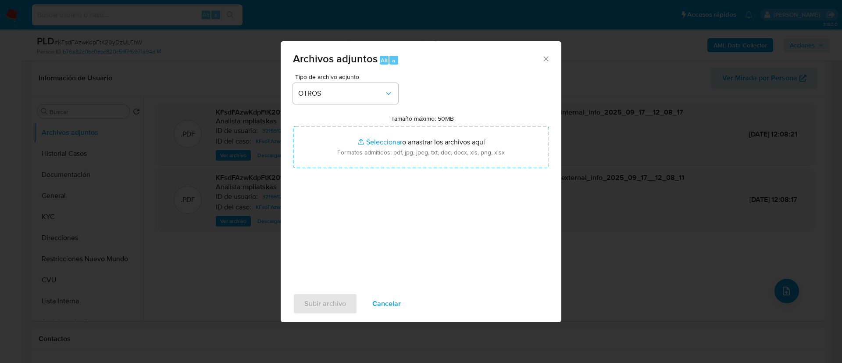
click at [367, 158] on input "Tamaño máximo: 50MB Seleccionar archivos" at bounding box center [421, 147] width 256 height 42
type input "C:\fakepath\32165129 Movimientos.xlsx"
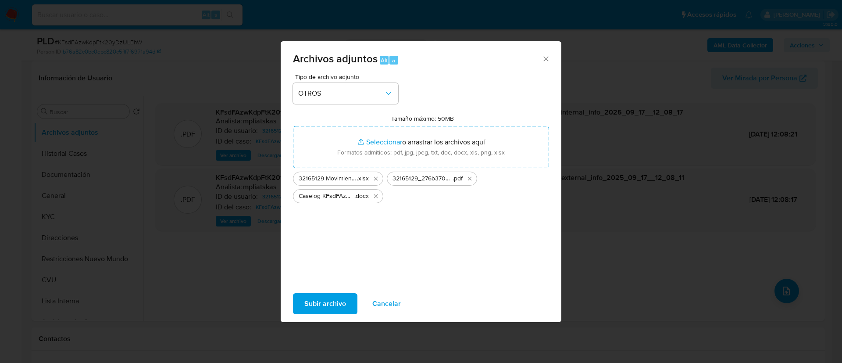
click at [339, 295] on span "Subir archivo" at bounding box center [325, 303] width 42 height 19
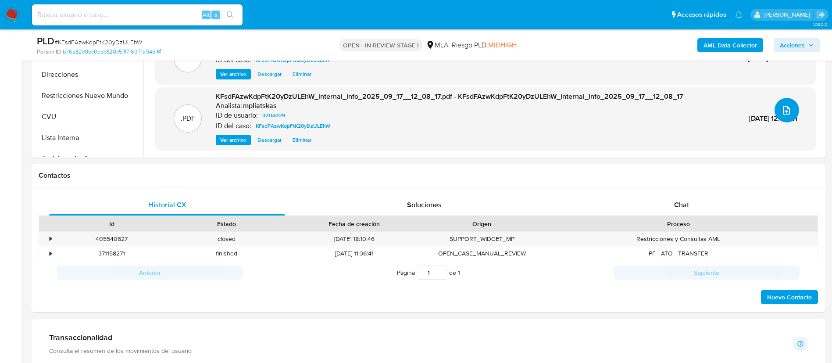
scroll to position [395, 0]
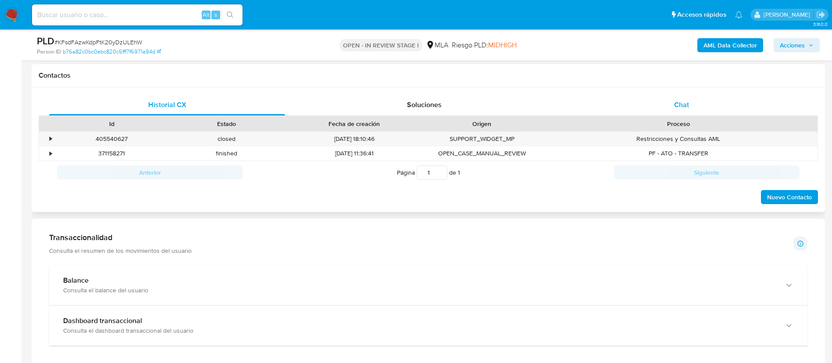
click at [652, 100] on div "Chat" at bounding box center [682, 104] width 236 height 21
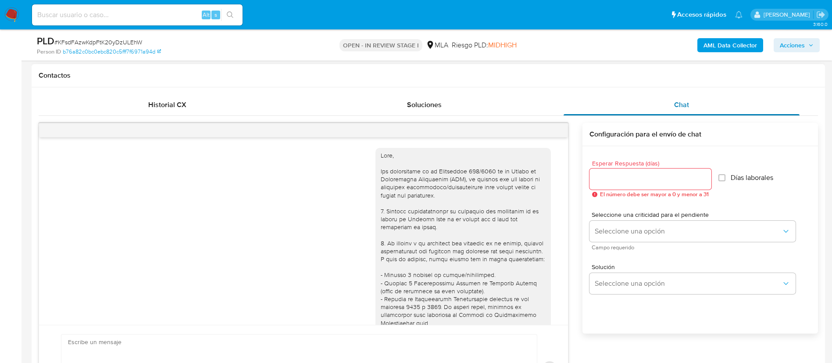
scroll to position [1184, 0]
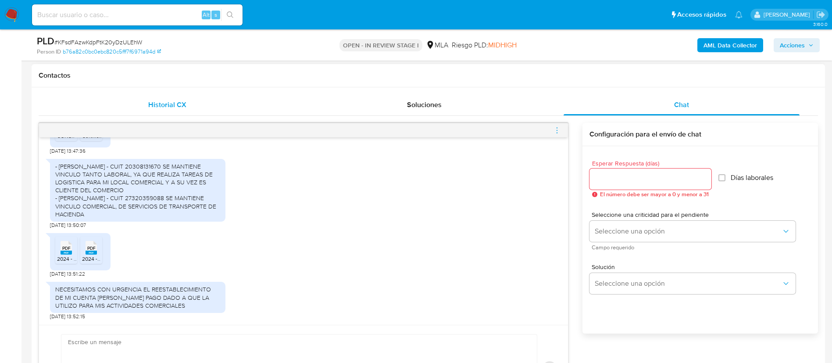
click at [224, 108] on div "Historial CX" at bounding box center [167, 104] width 236 height 21
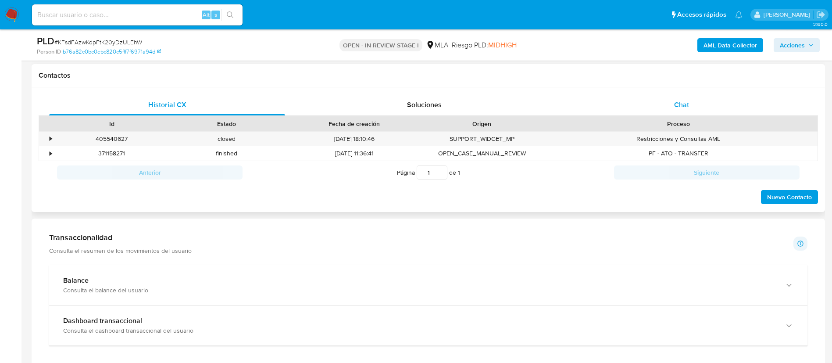
click at [628, 94] on div "Chat" at bounding box center [682, 104] width 236 height 21
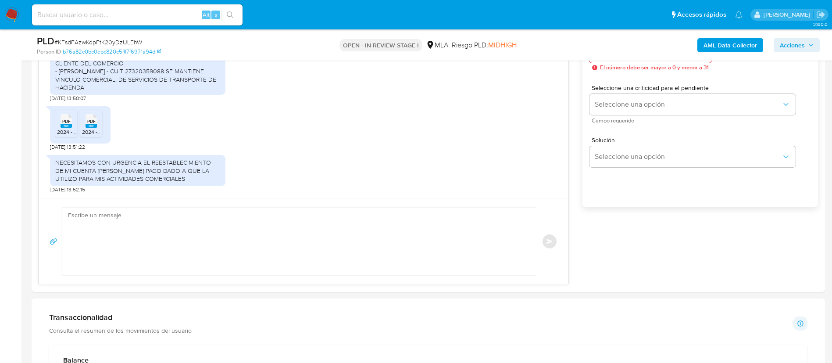
scroll to position [526, 0]
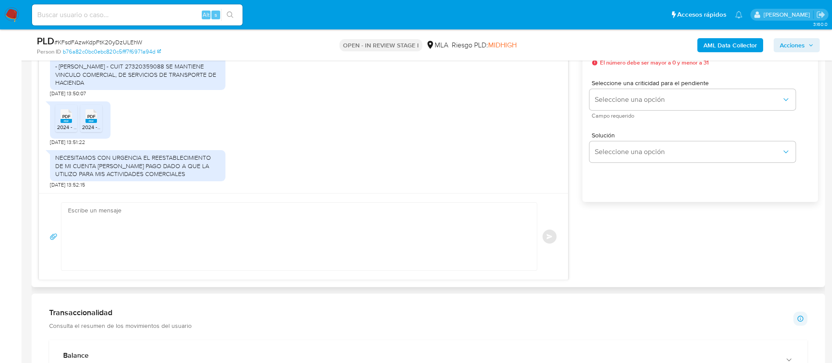
click at [273, 247] on textarea at bounding box center [297, 237] width 458 height 68
paste textarea "Muchas gracias por la respuesta. ¡Te contamos que tu cuenta ya está activa nuev…"
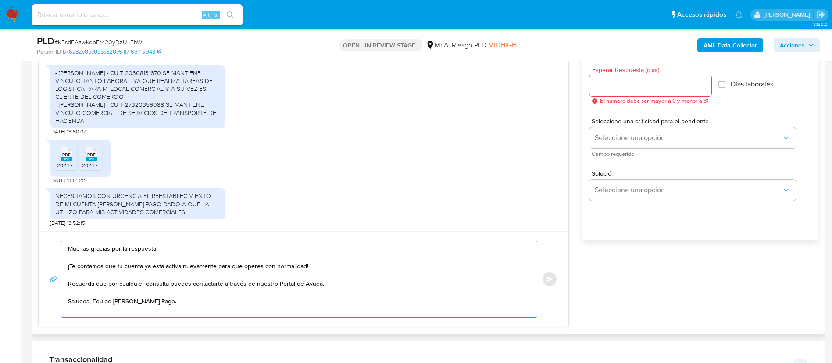
scroll to position [461, 0]
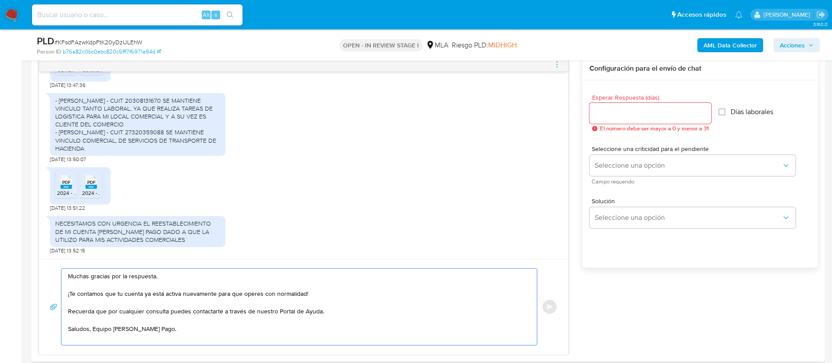
type textarea "Muchas gracias por la respuesta. ¡Te contamos que tu cuenta ya está activa nuev…"
click at [635, 114] on input "Esperar Respuesta (días)" at bounding box center [650, 112] width 122 height 11
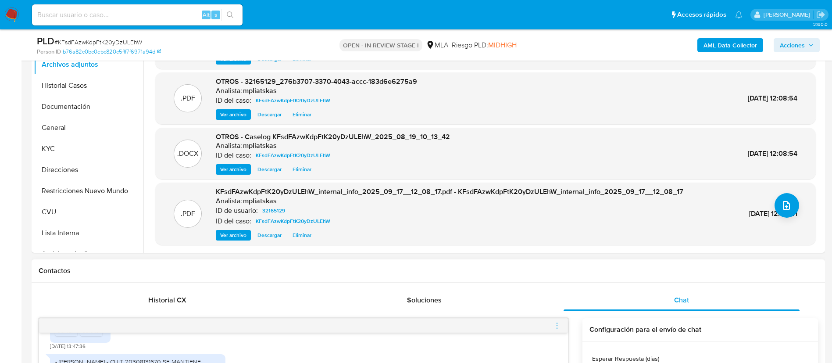
scroll to position [197, 0]
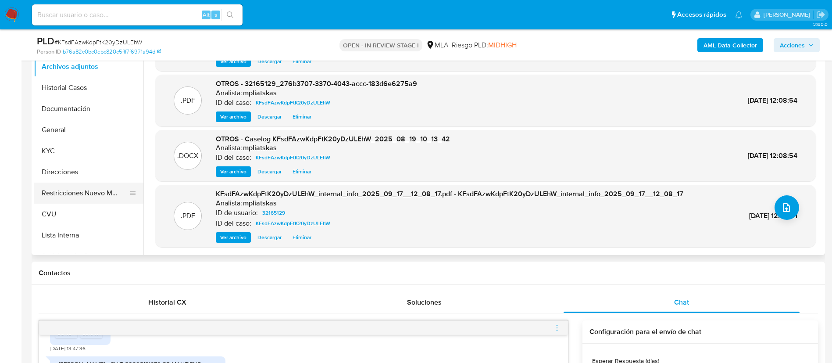
type input "0"
click at [82, 198] on button "Restricciones Nuevo Mundo" at bounding box center [85, 192] width 103 height 21
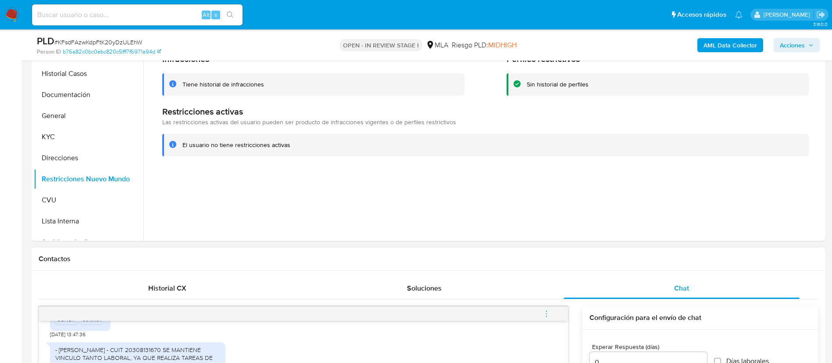
scroll to position [461, 0]
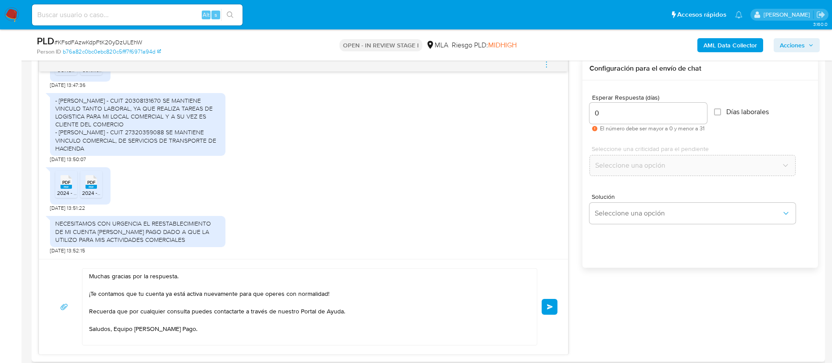
click at [551, 307] on span "Enviar" at bounding box center [550, 306] width 6 height 5
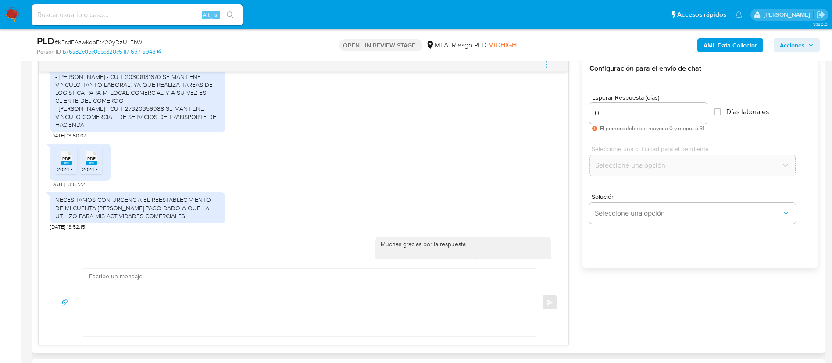
scroll to position [1281, 0]
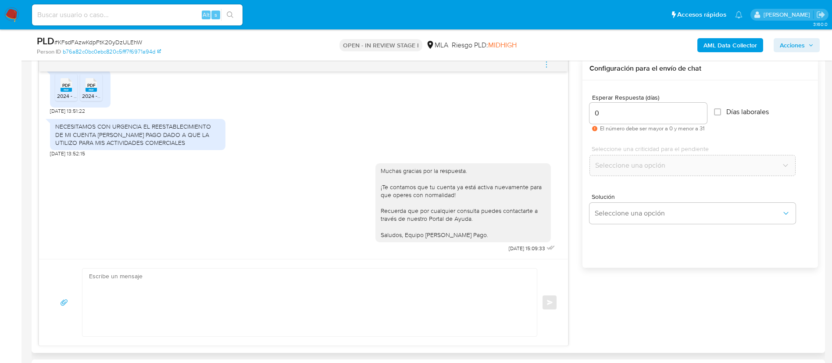
click at [549, 63] on icon "menu-action" at bounding box center [547, 65] width 8 height 8
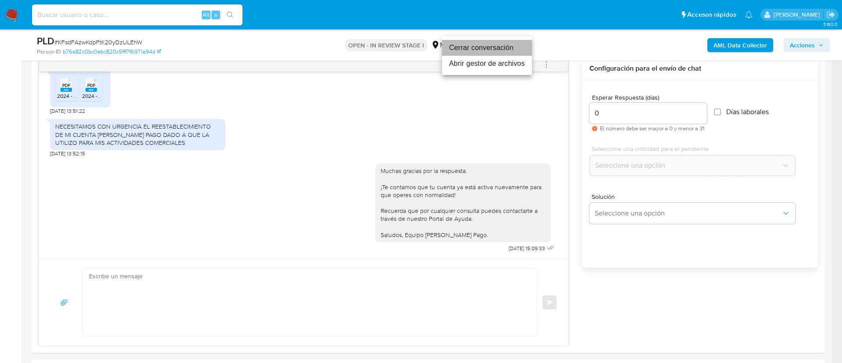
click at [496, 46] on li "Cerrar conversación" at bounding box center [487, 48] width 90 height 16
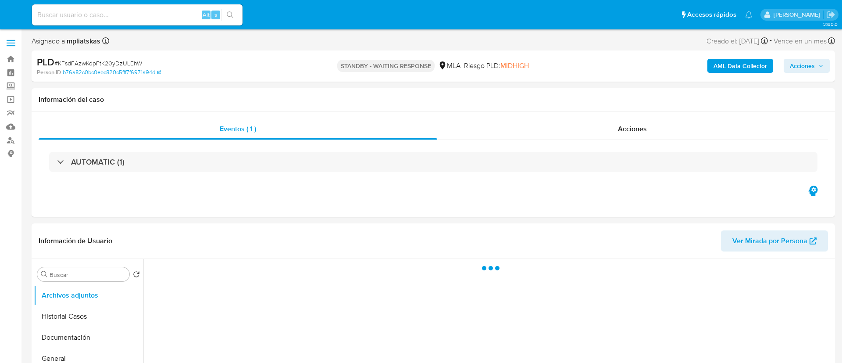
select select "10"
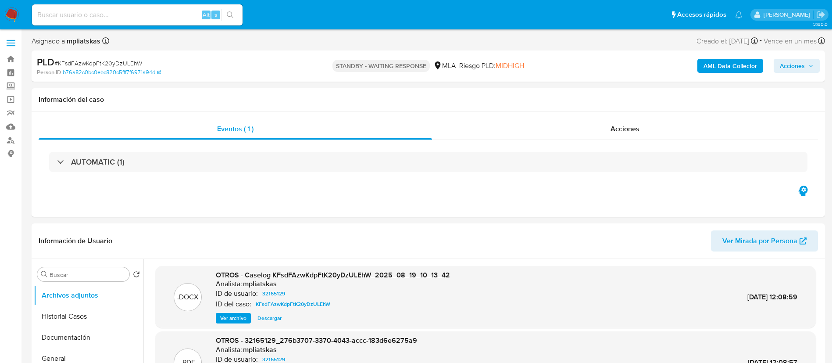
click at [164, 21] on div "Alt s" at bounding box center [137, 14] width 211 height 21
click at [160, 17] on input at bounding box center [137, 14] width 211 height 11
paste input "qkTdKDgdvnrM0E50dJO7B1rY"
type input "qkTdKDgdvnrM0E50dJO7B1rY"
click at [225, 19] on button "search-icon" at bounding box center [230, 15] width 18 height 12
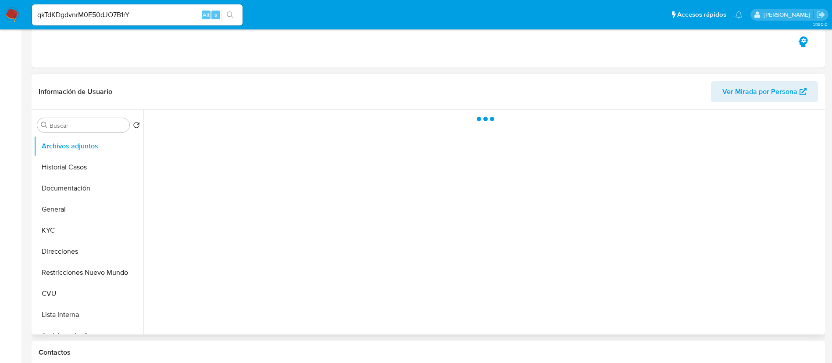
select select "10"
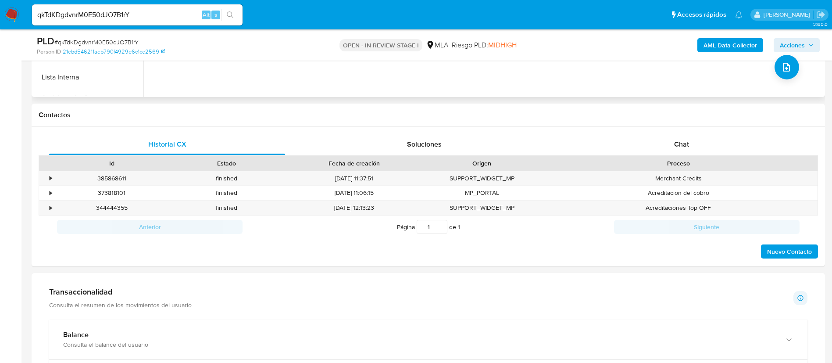
scroll to position [395, 0]
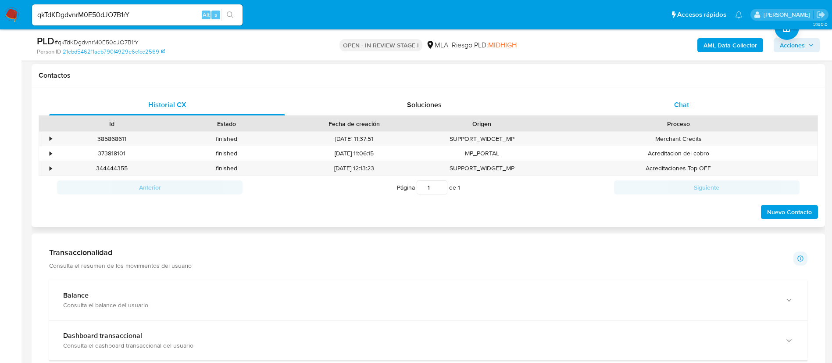
click at [673, 100] on div "Chat" at bounding box center [682, 104] width 236 height 21
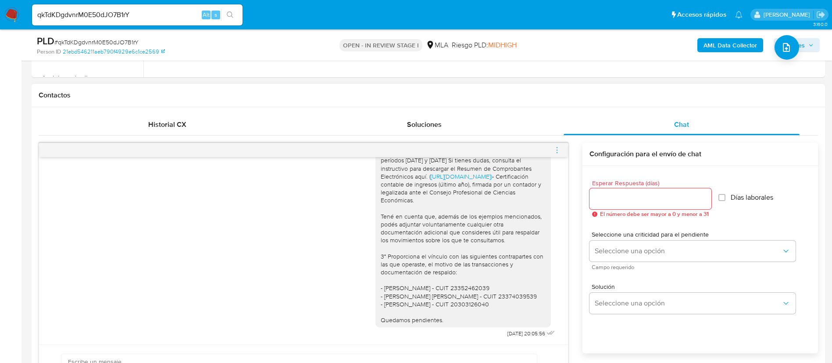
scroll to position [329, 0]
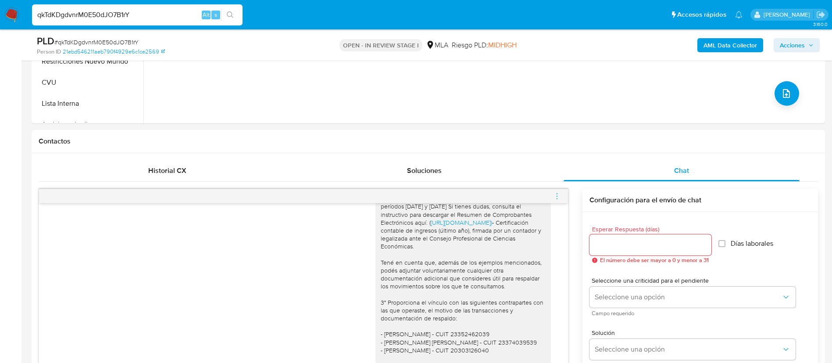
click at [151, 14] on input "qkTdKDgdvnrM0E50dJO7B1rY" at bounding box center [137, 14] width 211 height 11
paste input "241620263"
type input "241620263"
click at [229, 11] on icon "search-icon" at bounding box center [230, 14] width 7 height 7
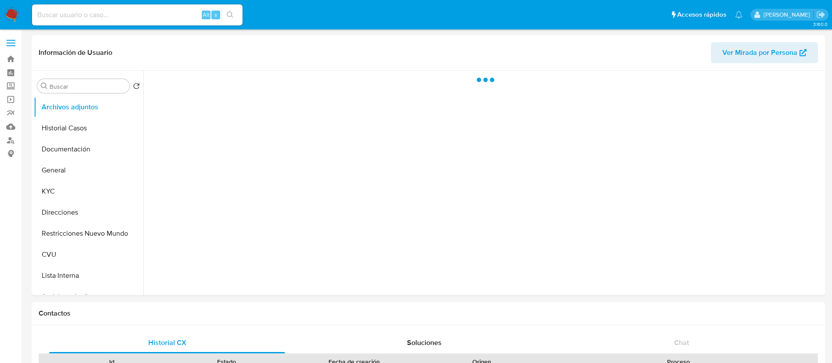
select select "10"
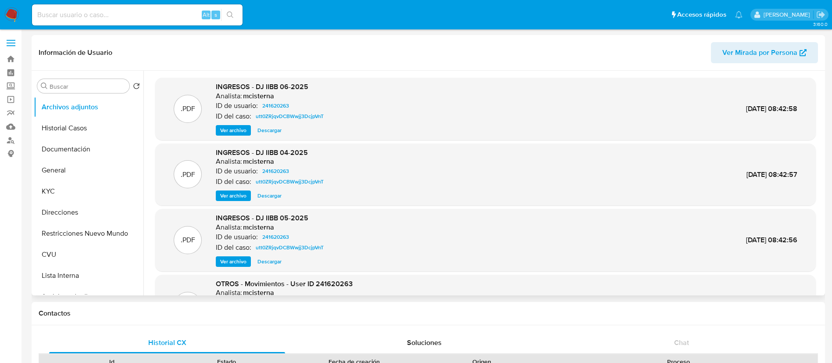
click at [264, 128] on span "Descargar" at bounding box center [269, 130] width 24 height 9
click at [487, 172] on div ".PDF INGRESOS - DJ IIBB 04-2025 Analista: mcisterna ID de usuario: 241620263 ID…" at bounding box center [486, 175] width 652 height 54
click at [67, 232] on button "Restricciones Nuevo Mundo" at bounding box center [85, 233] width 103 height 21
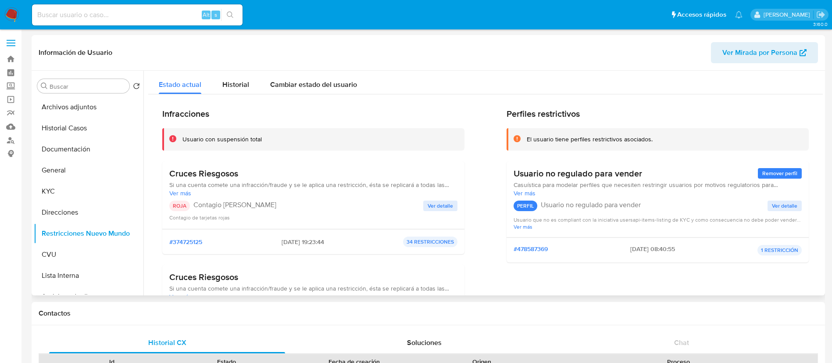
click at [440, 201] on span "Ver detalle" at bounding box center [440, 205] width 25 height 9
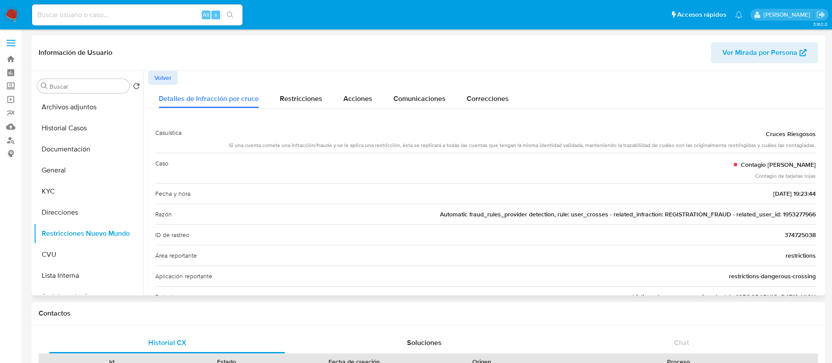
click at [168, 79] on span "Volver" at bounding box center [162, 77] width 17 height 12
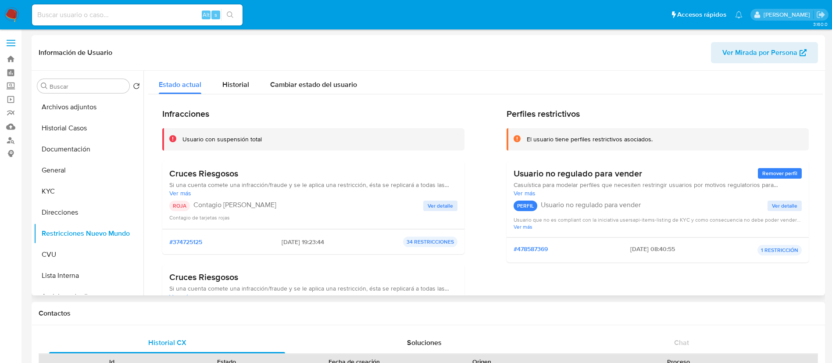
click at [435, 202] on span "Ver detalle" at bounding box center [440, 205] width 25 height 9
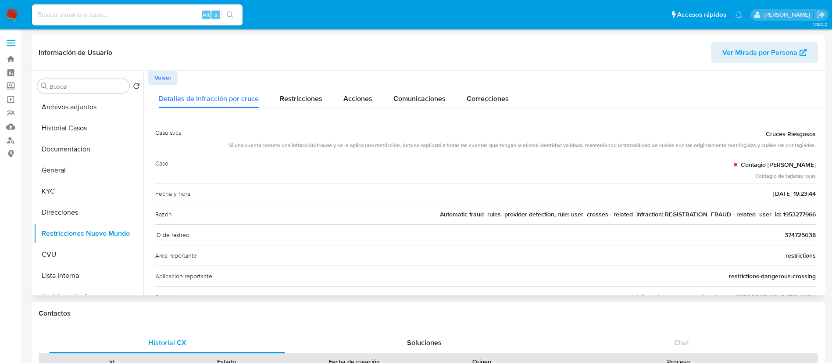
click at [787, 216] on span "Automatic fraud_rules_provider detection, rule: user_crosses - related_infracti…" at bounding box center [628, 214] width 376 height 9
drag, startPoint x: 172, startPoint y: 73, endPoint x: 169, endPoint y: 77, distance: 4.7
click at [169, 77] on button "Volver" at bounding box center [162, 78] width 29 height 14
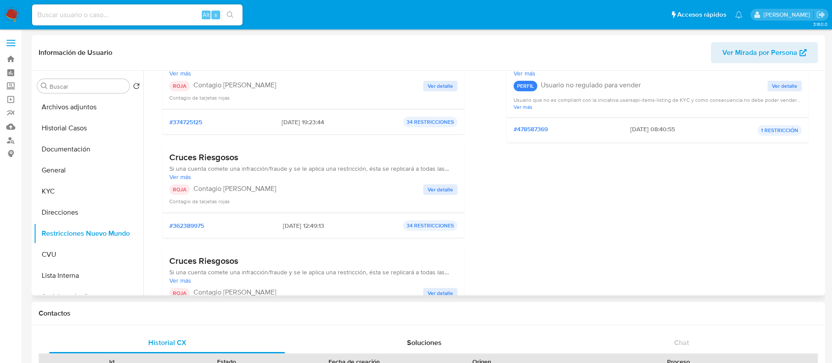
scroll to position [132, 0]
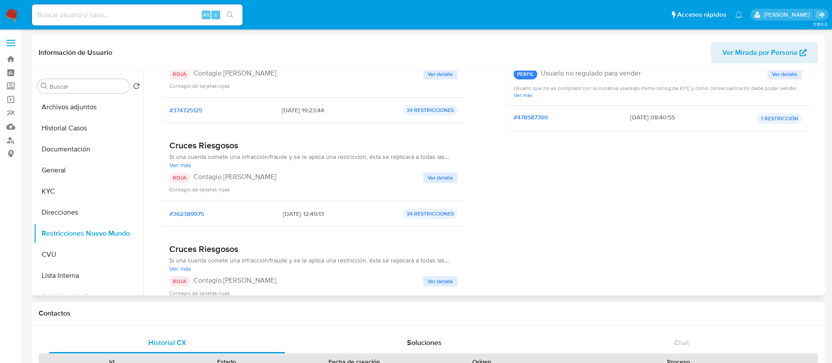
click at [430, 182] on span "Ver detalle" at bounding box center [440, 177] width 25 height 9
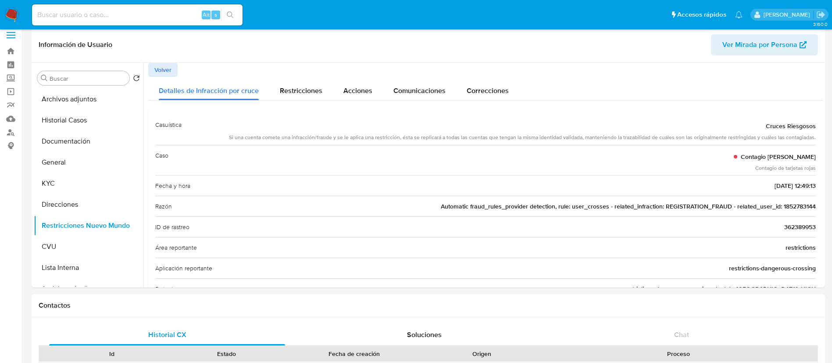
scroll to position [4, 0]
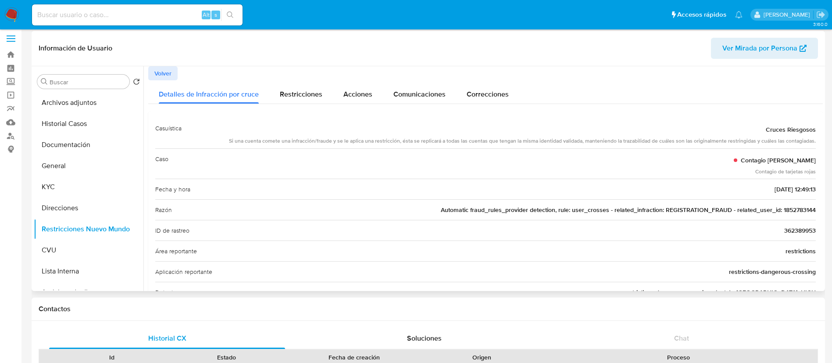
click at [797, 211] on span "Automatic fraud_rules_provider detection, rule: user_crosses - related_infracti…" at bounding box center [628, 209] width 375 height 9
click at [168, 71] on span "Volver" at bounding box center [162, 73] width 17 height 12
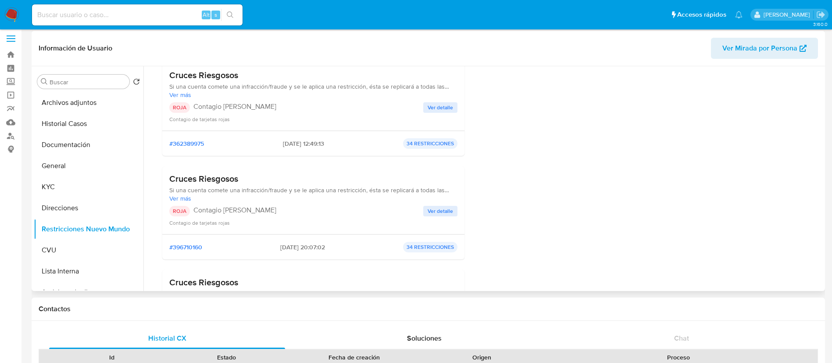
scroll to position [263, 0]
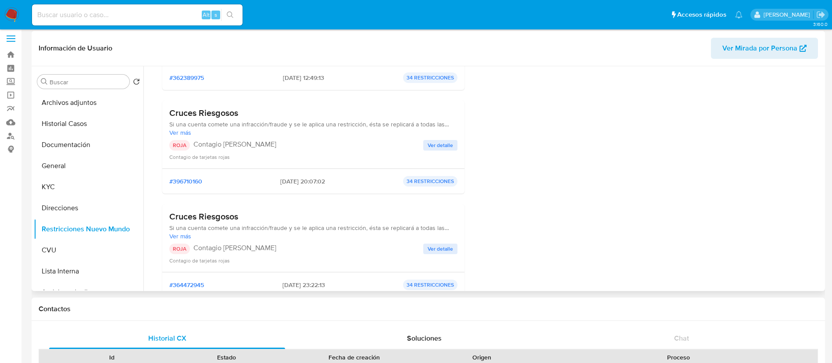
click at [440, 146] on span "Ver detalle" at bounding box center [440, 145] width 25 height 9
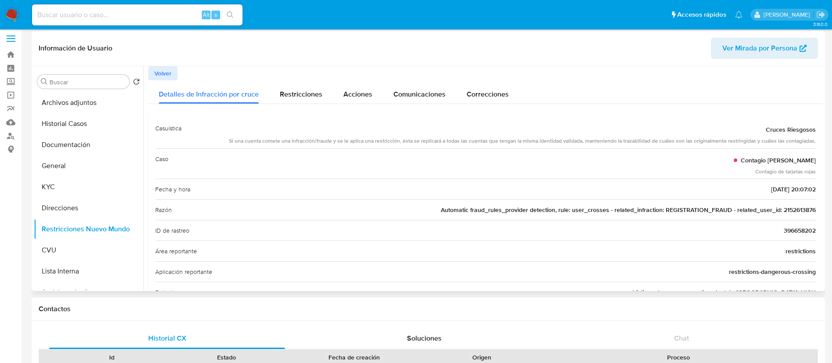
scroll to position [66, 0]
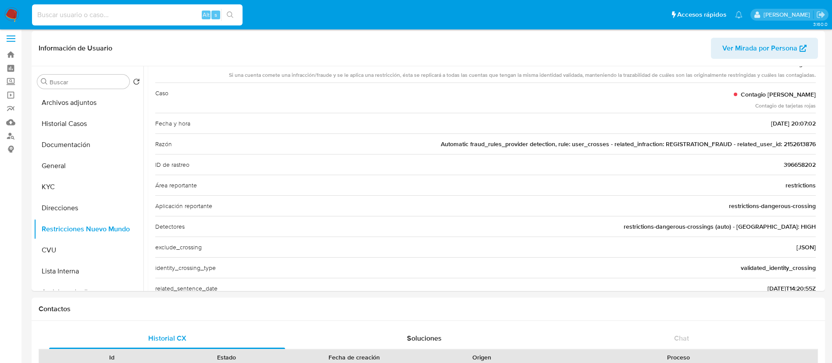
click at [137, 14] on input at bounding box center [137, 14] width 211 height 11
paste input "KFsdFAzwKdpFtK20yDzULEhW"
type input "KFsdFAzwKdpFtK20yDzULEhW"
click at [228, 16] on icon "search-icon" at bounding box center [230, 14] width 7 height 7
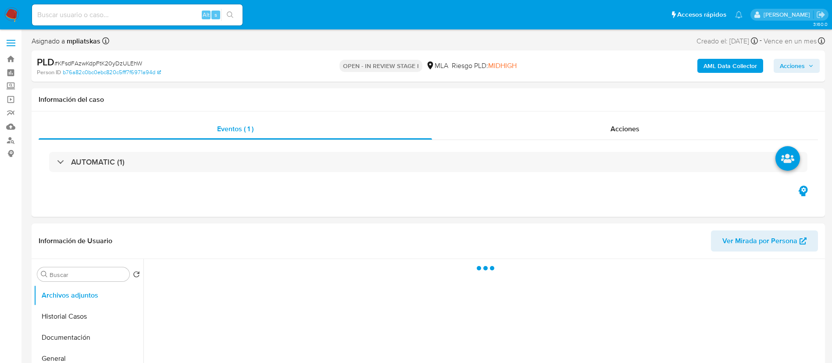
select select "10"
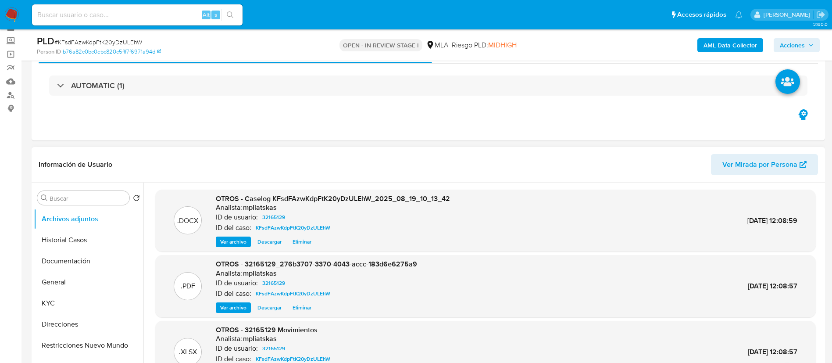
scroll to position [66, 0]
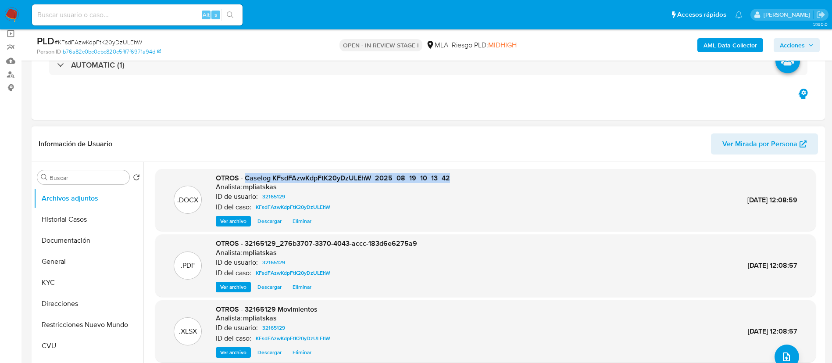
drag, startPoint x: 244, startPoint y: 176, endPoint x: 453, endPoint y: 173, distance: 209.2
click at [453, 173] on div ".DOCX OTROS - Caselog KFsdFAzwKdpFtK20yDzULEhW_2025_08_19_10_13_42 Analista: mp…" at bounding box center [486, 200] width 652 height 54
copy span "Caselog KFsdFAzwKdpFtK20yDzULEhW_2025_08_19_10_13_42"
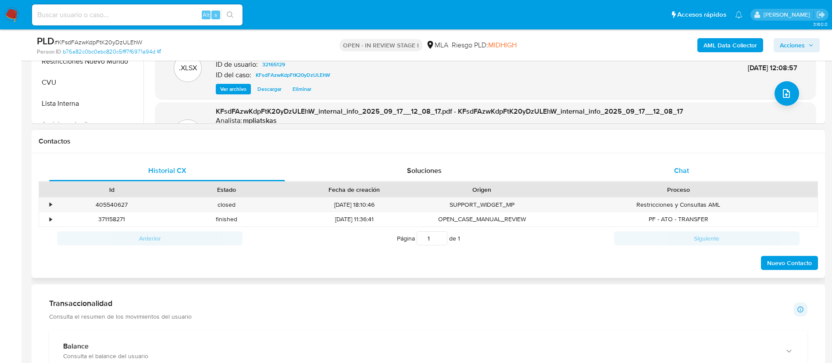
click at [663, 162] on div "Chat" at bounding box center [682, 170] width 236 height 21
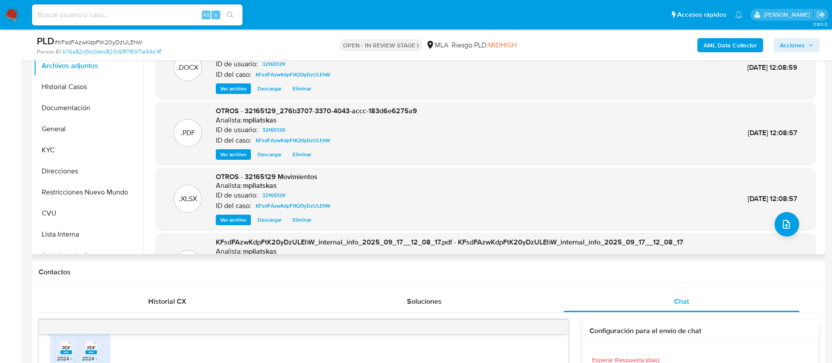
scroll to position [197, 0]
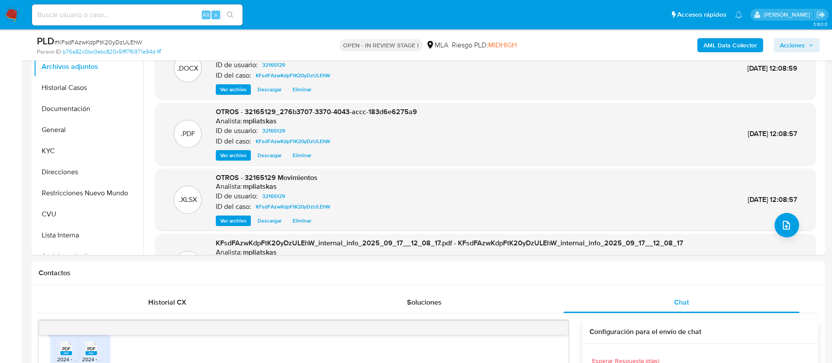
click at [800, 44] on span "Acciones" at bounding box center [792, 45] width 25 height 14
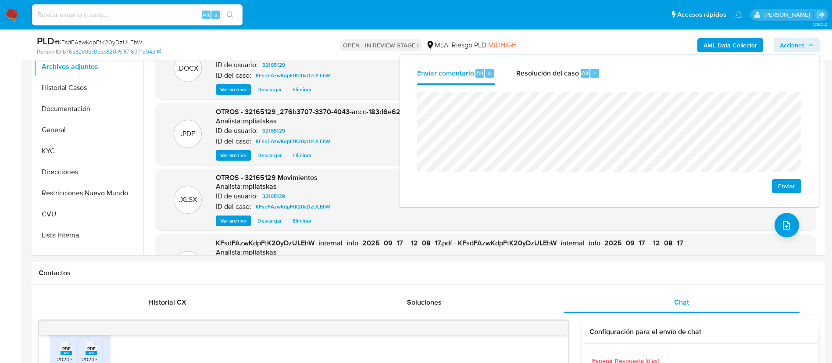
drag, startPoint x: 600, startPoint y: 79, endPoint x: 599, endPoint y: 91, distance: 11.4
click at [599, 82] on button "Resolución del caso Alt r" at bounding box center [558, 73] width 105 height 23
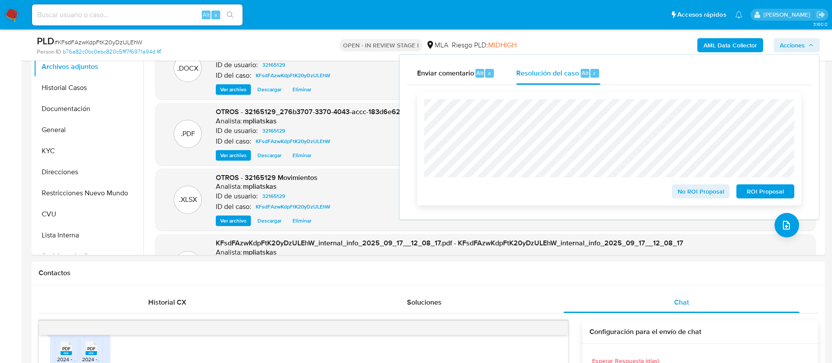
click at [684, 193] on span "No ROI Proposal" at bounding box center [701, 191] width 46 height 12
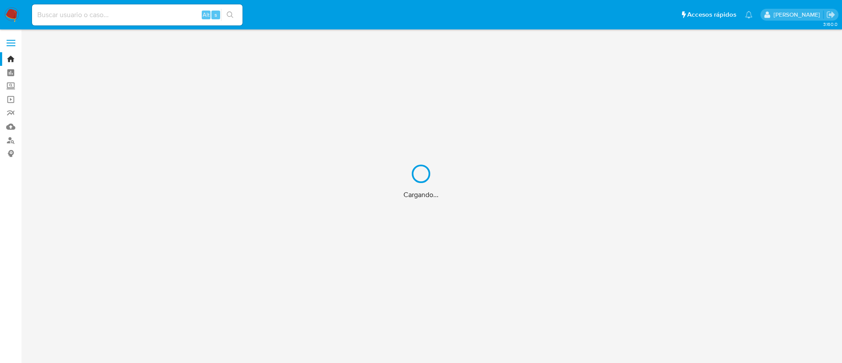
click at [185, 11] on div "Cargando..." at bounding box center [421, 181] width 842 height 363
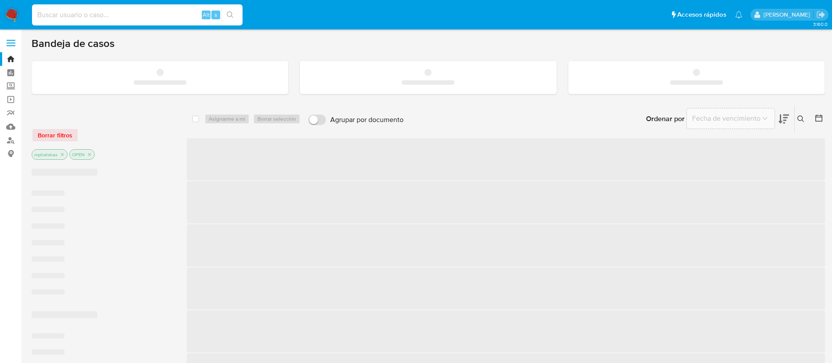
click at [179, 13] on input at bounding box center [137, 14] width 211 height 11
paste input "1953277966"
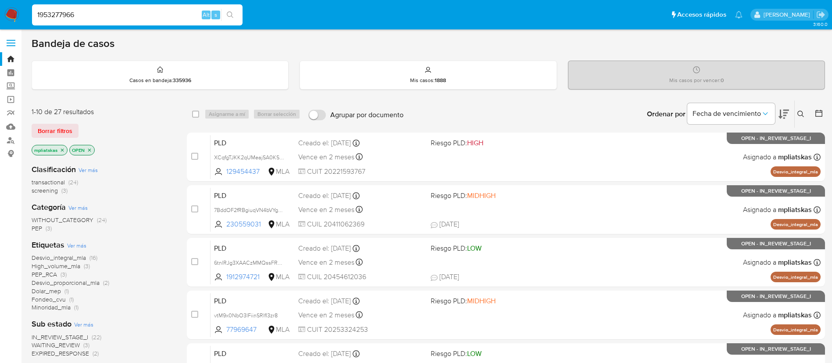
type input "1953277966"
click at [232, 13] on icon "search-icon" at bounding box center [230, 14] width 7 height 7
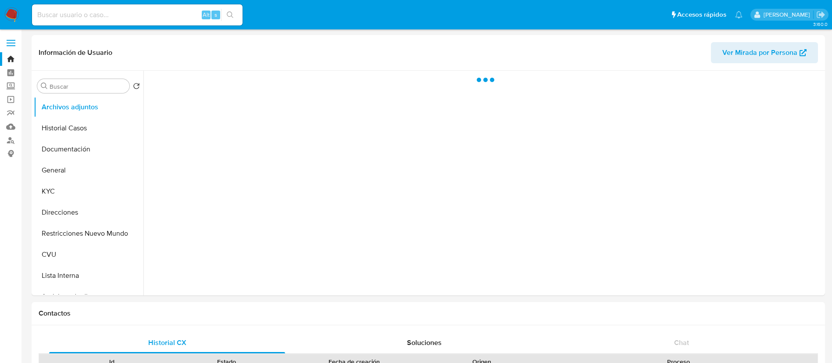
select select "10"
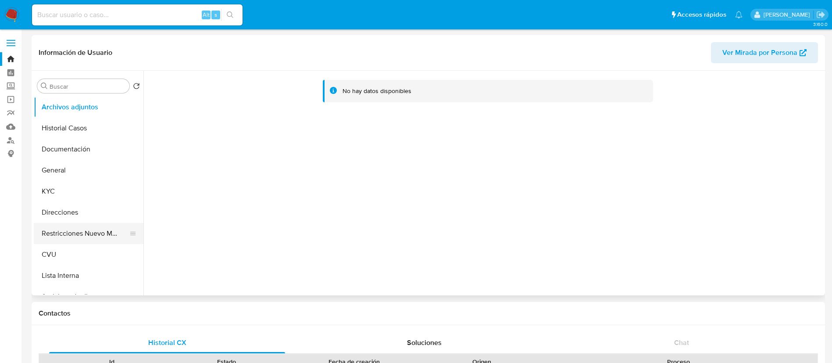
click at [97, 235] on button "Restricciones Nuevo Mundo" at bounding box center [85, 233] width 103 height 21
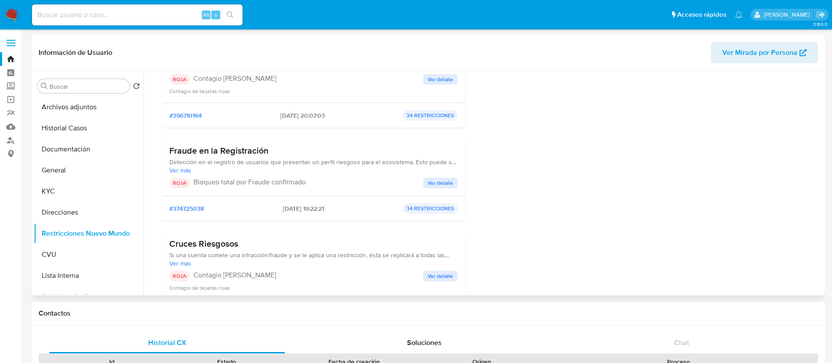
scroll to position [132, 0]
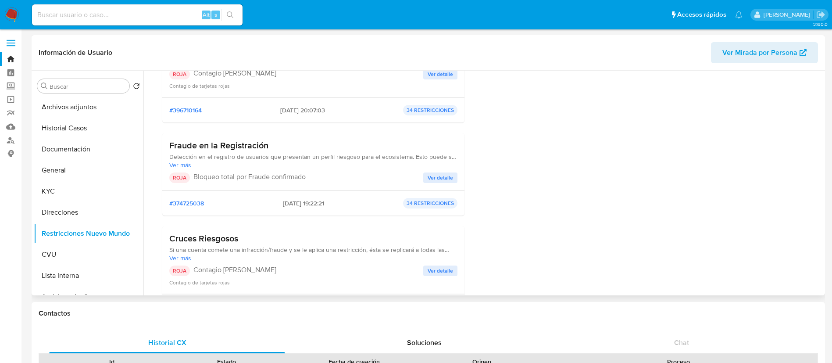
click at [443, 171] on div "Fraude en la Registración Detección en el registro de usuarios que presentan un…" at bounding box center [313, 161] width 288 height 43
click at [443, 174] on span "Ver detalle" at bounding box center [440, 177] width 25 height 9
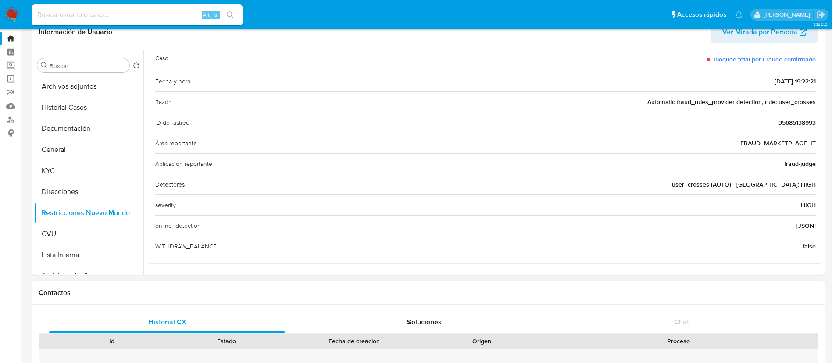
scroll to position [0, 0]
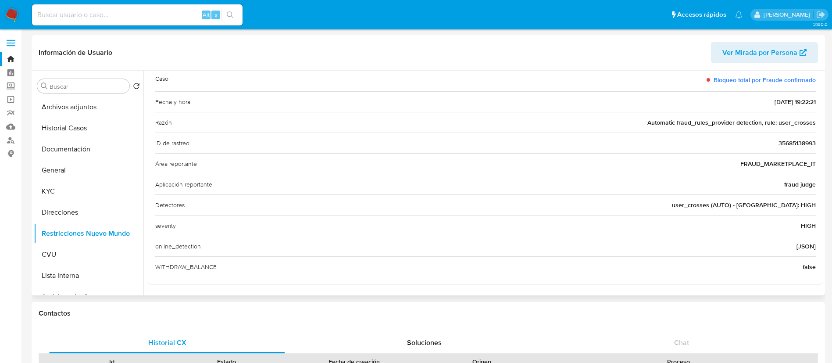
drag, startPoint x: 155, startPoint y: 164, endPoint x: 814, endPoint y: 168, distance: 659.2
click at [814, 168] on div "Casuística Fraude en la Registración Detección en el registro de usuarios que p…" at bounding box center [485, 154] width 675 height 261
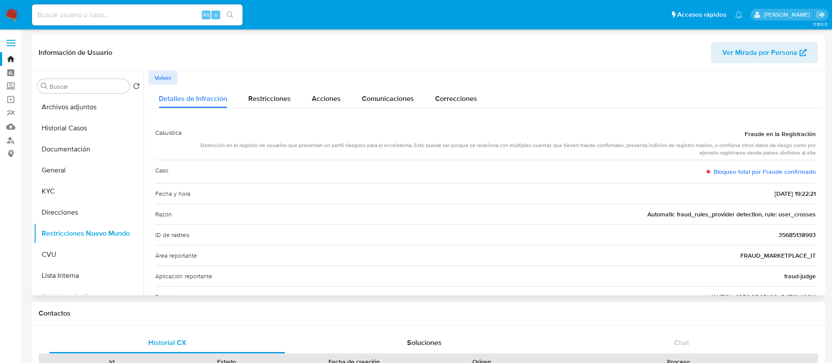
drag, startPoint x: 709, startPoint y: 175, endPoint x: 811, endPoint y: 176, distance: 101.8
click at [811, 176] on div "Bloqueo total por Fraude confirmado" at bounding box center [761, 172] width 109 height 16
drag, startPoint x: 155, startPoint y: 255, endPoint x: 815, endPoint y: 255, distance: 660.1
click at [815, 255] on div "Casuística Fraude en la Registración Detección en el registro de usuarios que p…" at bounding box center [485, 245] width 675 height 261
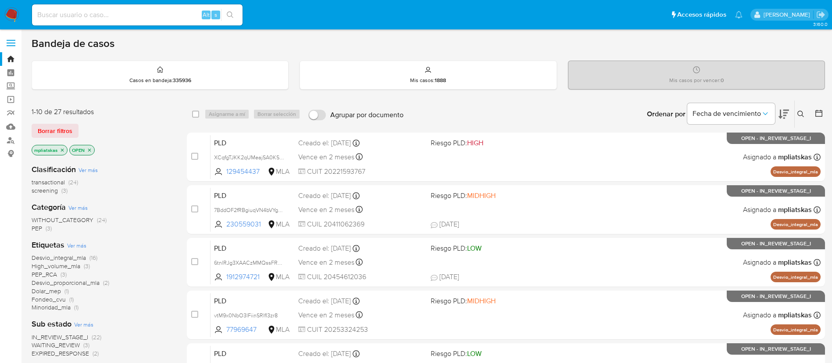
click at [203, 15] on span "Alt" at bounding box center [206, 15] width 7 height 8
drag, startPoint x: 193, startPoint y: 12, endPoint x: 221, endPoint y: 11, distance: 27.7
click at [193, 13] on input at bounding box center [137, 14] width 211 height 11
paste input "1852783144"
type input "1852783144"
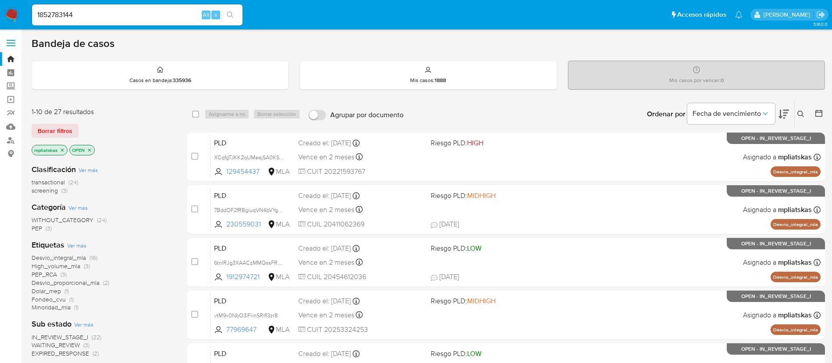
click at [230, 11] on icon "search-icon" at bounding box center [230, 14] width 7 height 7
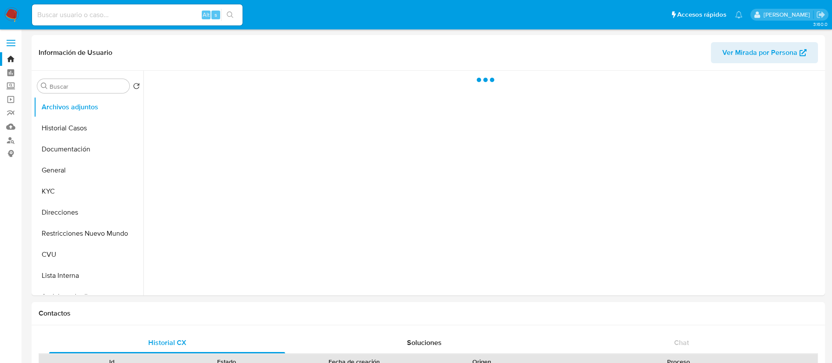
select select "10"
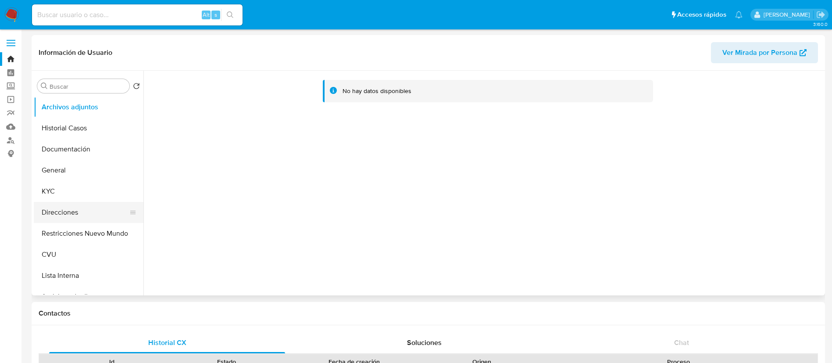
click at [93, 221] on button "Direcciones" at bounding box center [85, 212] width 103 height 21
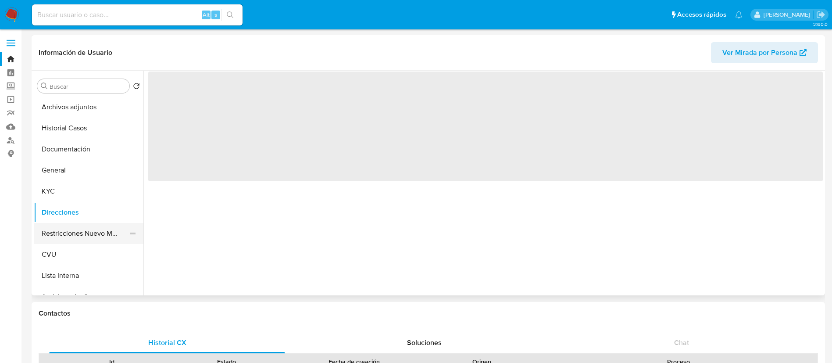
click at [91, 228] on button "Restricciones Nuevo Mundo" at bounding box center [85, 233] width 103 height 21
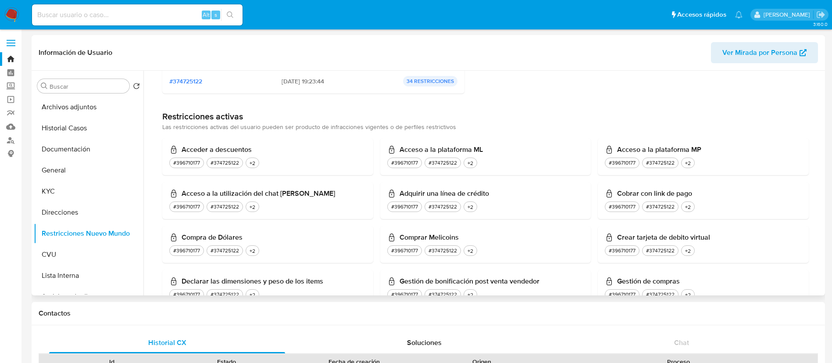
scroll to position [66, 0]
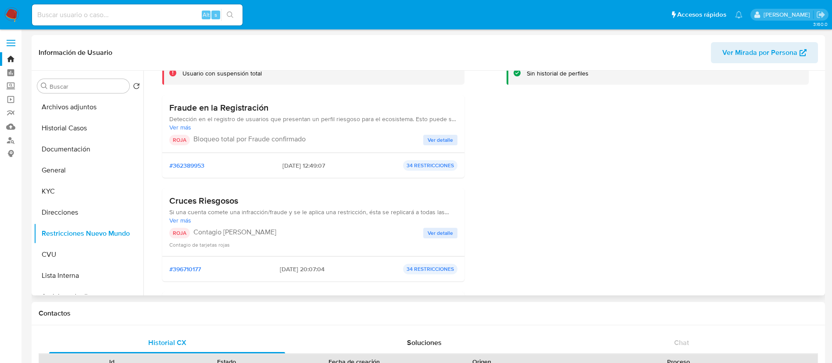
click at [440, 141] on span "Ver detalle" at bounding box center [440, 140] width 25 height 9
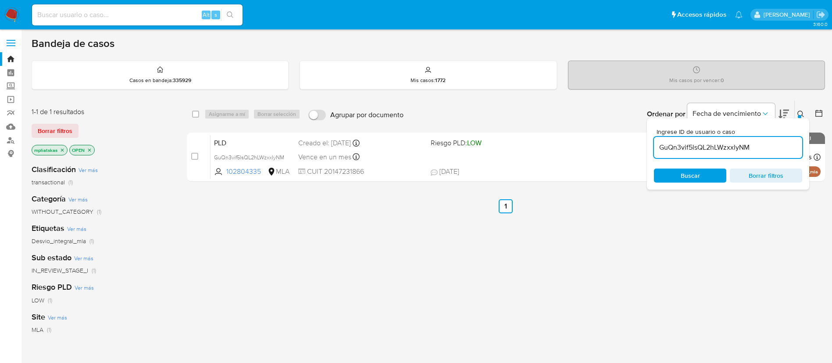
click at [695, 146] on input "GuQn3vif5lsQL2hLWzxxlyNM" at bounding box center [728, 147] width 148 height 11
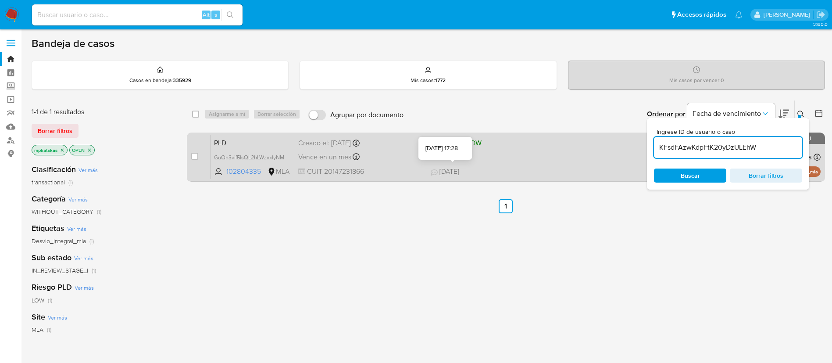
type input "KFsdFAzwKdpFtK20yDzULEhW"
click at [198, 157] on div "case-item-checkbox No es posible asignar el caso" at bounding box center [200, 157] width 19 height 44
click at [195, 156] on input "checkbox" at bounding box center [194, 156] width 7 height 7
checkbox input "true"
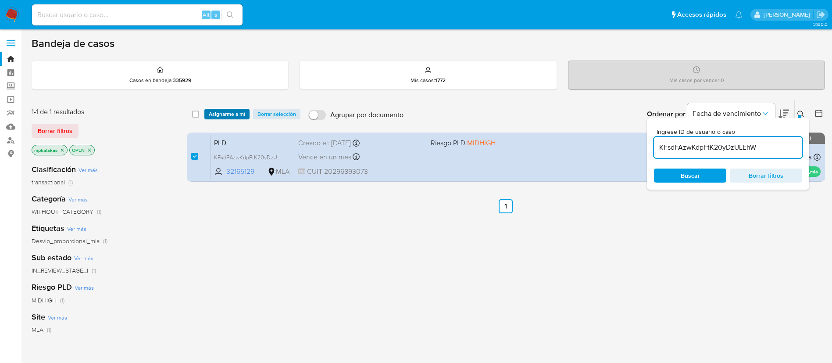
click at [221, 113] on span "Asignarme a mí" at bounding box center [227, 114] width 36 height 9
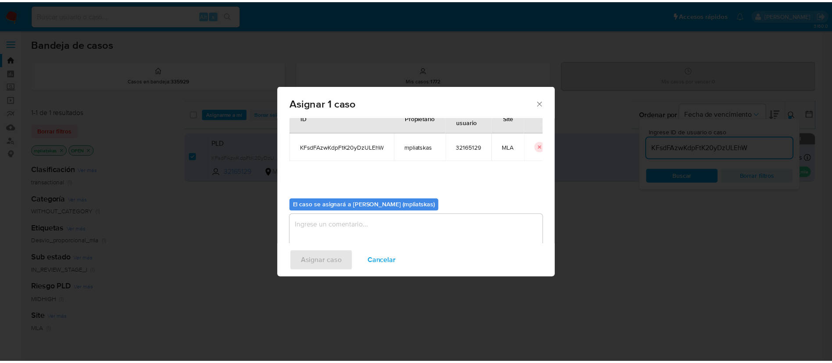
scroll to position [46, 0]
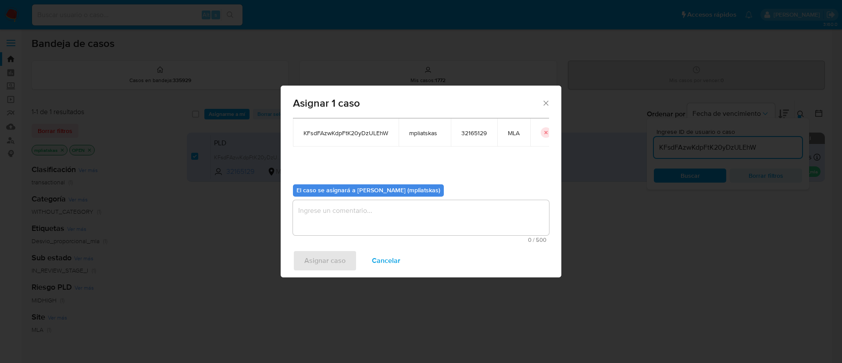
click at [359, 214] on textarea "assign-modal" at bounding box center [421, 217] width 256 height 35
click at [329, 261] on span "Asignar caso" at bounding box center [324, 260] width 41 height 19
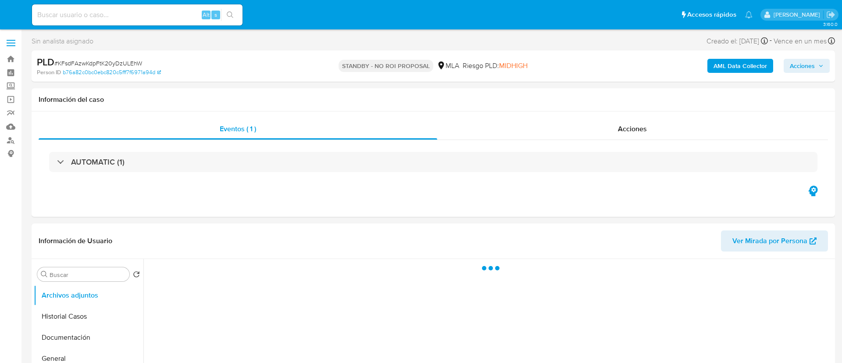
select select "10"
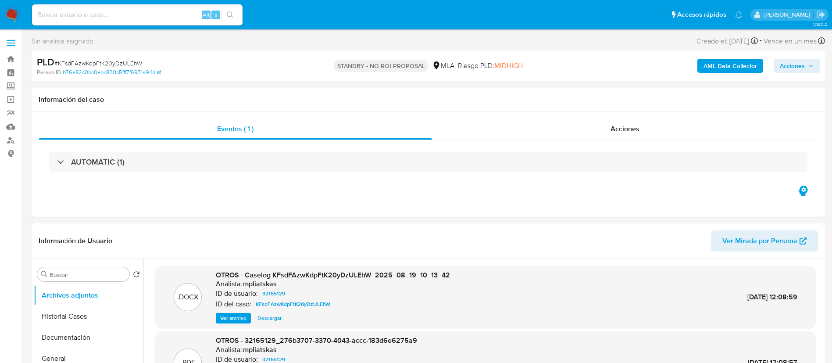
click at [163, 18] on input at bounding box center [137, 14] width 211 height 11
paste input "589598182"
type input "589598182"
click at [235, 18] on button "search-icon" at bounding box center [230, 15] width 18 height 12
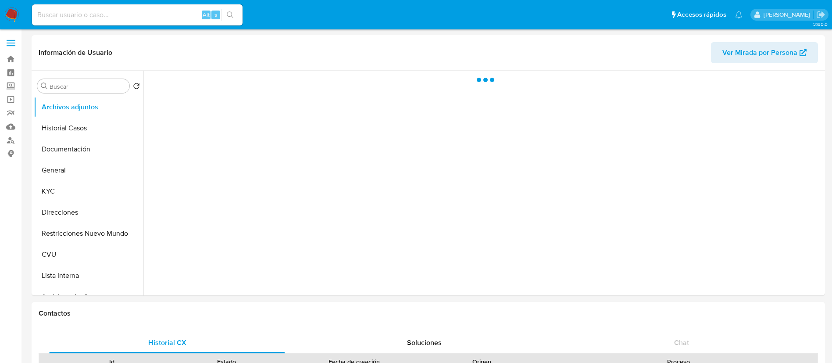
select select "10"
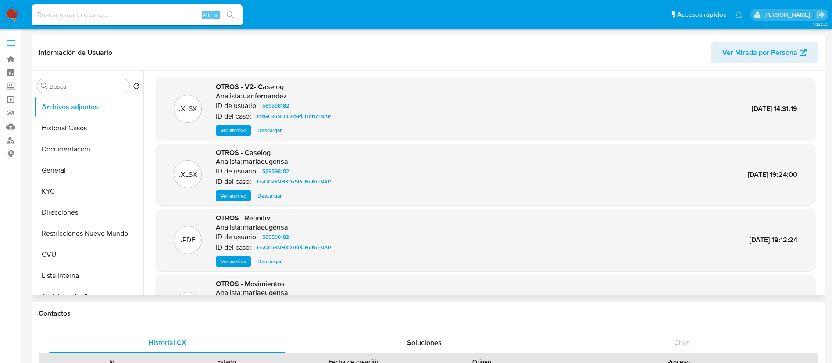
click at [231, 131] on span "Ver archivo" at bounding box center [233, 130] width 26 height 9
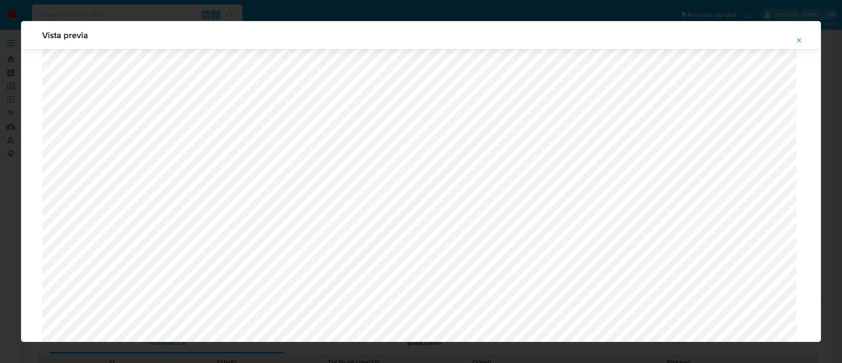
scroll to position [640, 0]
click at [796, 38] on icon "Attachment preview" at bounding box center [799, 40] width 7 height 7
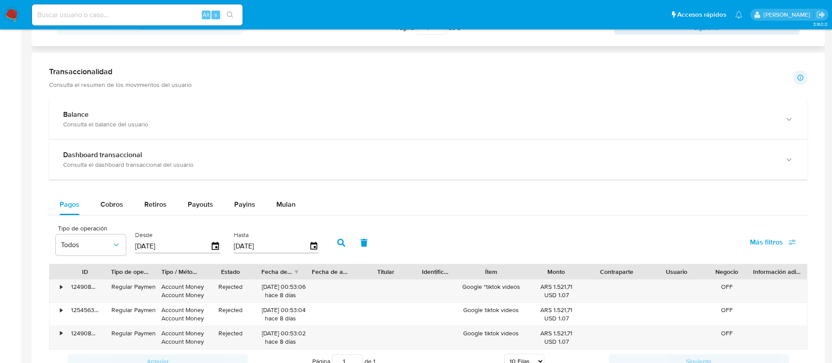
scroll to position [448, 0]
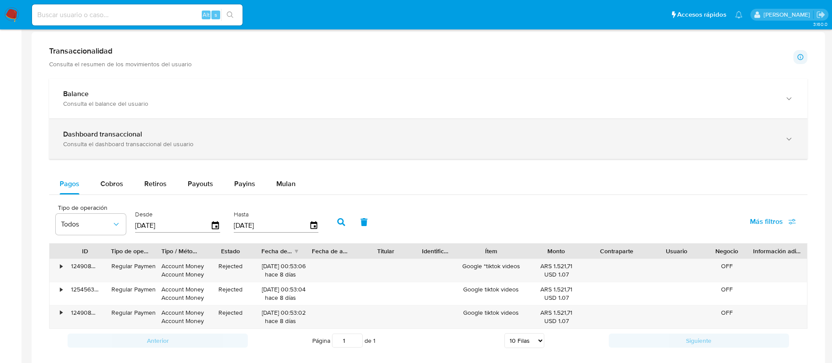
click at [783, 141] on div "button" at bounding box center [788, 139] width 11 height 18
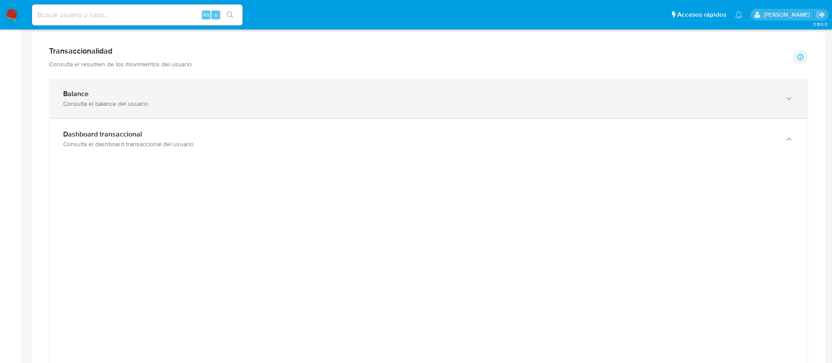
click at [785, 98] on icon "button" at bounding box center [789, 98] width 9 height 9
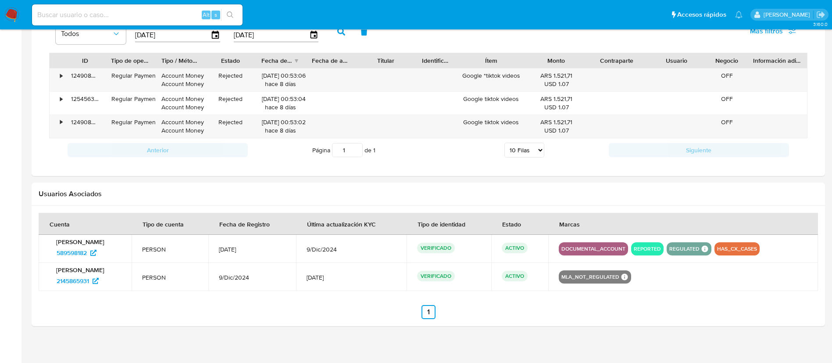
scroll to position [1338, 0]
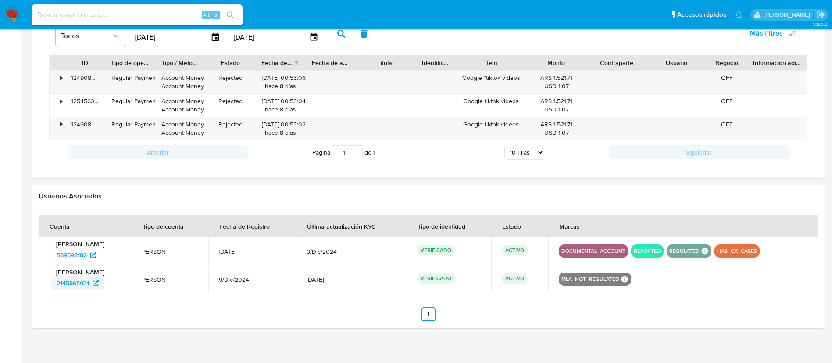
drag, startPoint x: 86, startPoint y: 284, endPoint x: 100, endPoint y: 280, distance: 14.2
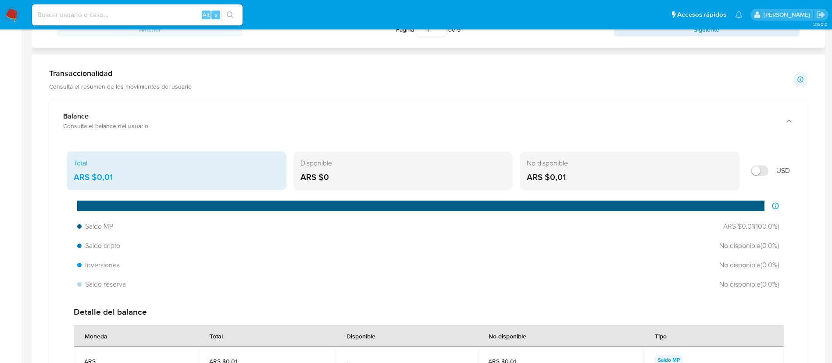
scroll to position [286, 0]
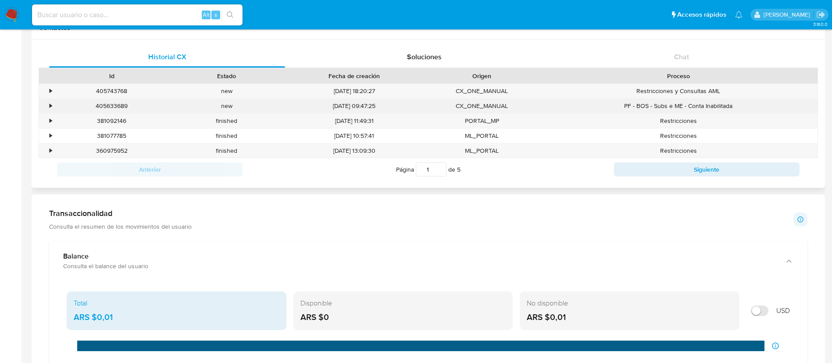
click at [122, 105] on div "405633689" at bounding box center [111, 106] width 115 height 14
copy div "405633689"
click at [567, 99] on div "PF - BOS - Subs e ME - Conta Inabilitada" at bounding box center [678, 106] width 278 height 14
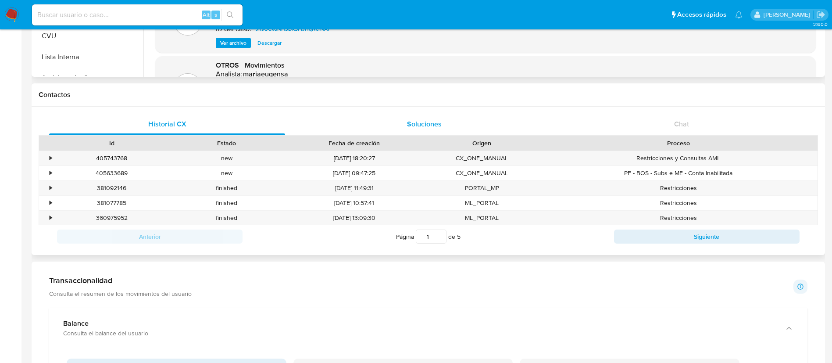
scroll to position [22, 0]
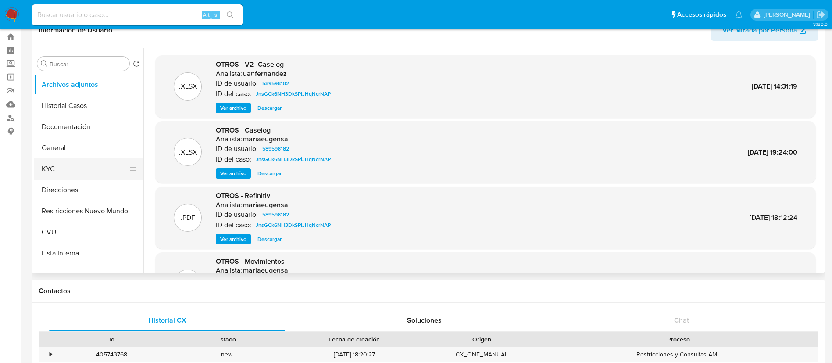
click at [77, 171] on button "KYC" at bounding box center [85, 168] width 103 height 21
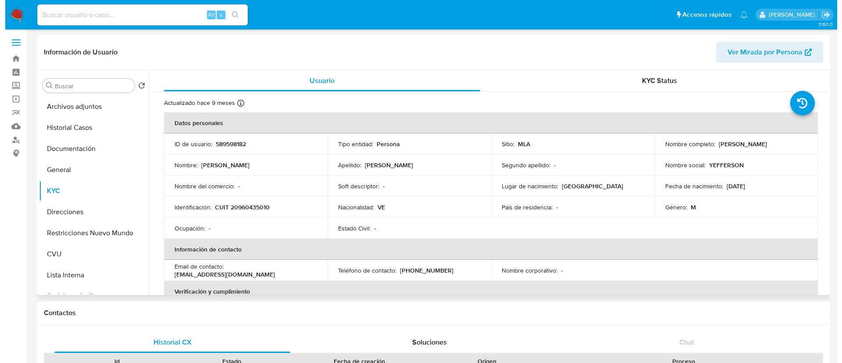
scroll to position [0, 0]
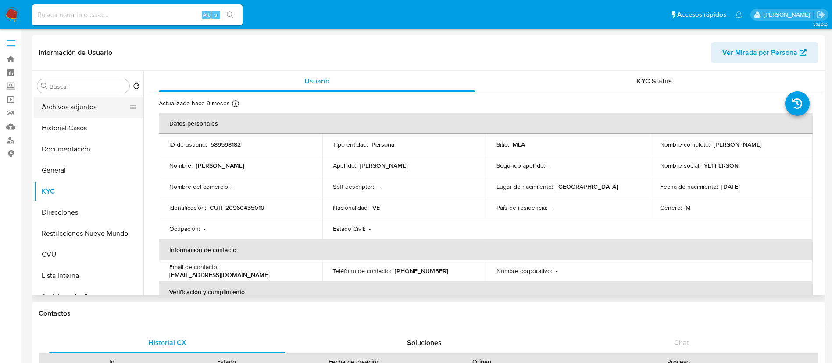
click at [82, 108] on button "Archivos adjuntos" at bounding box center [85, 106] width 103 height 21
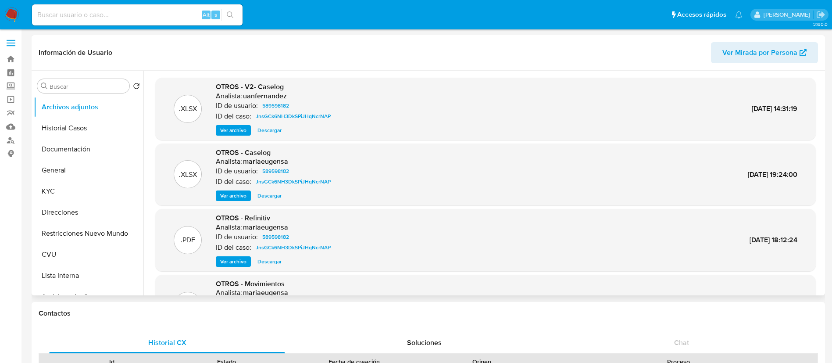
click at [228, 129] on span "Ver archivo" at bounding box center [233, 130] width 26 height 9
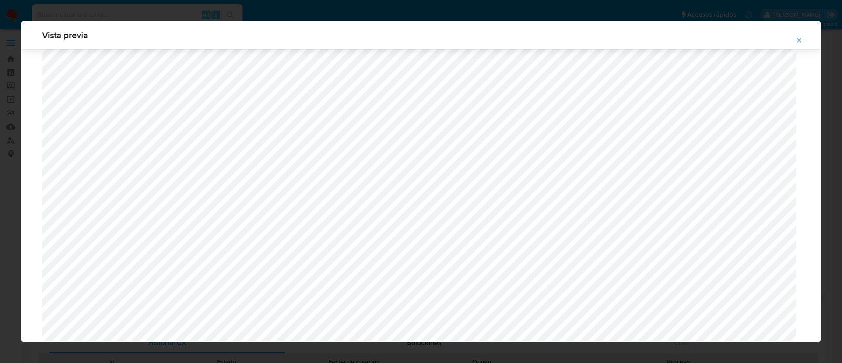
scroll to position [509, 0]
click at [796, 40] on icon "Attachment preview" at bounding box center [799, 40] width 7 height 7
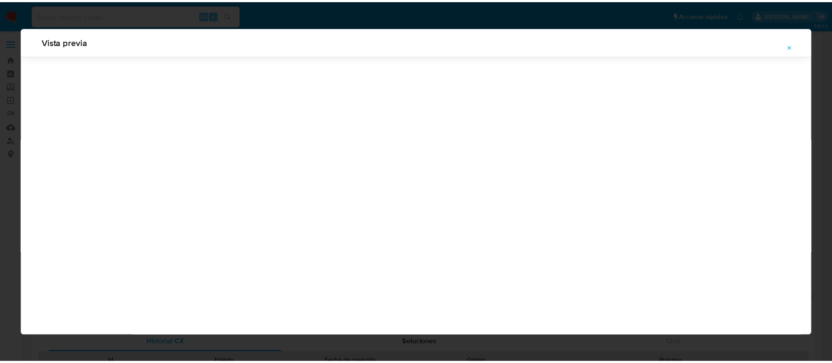
scroll to position [0, 0]
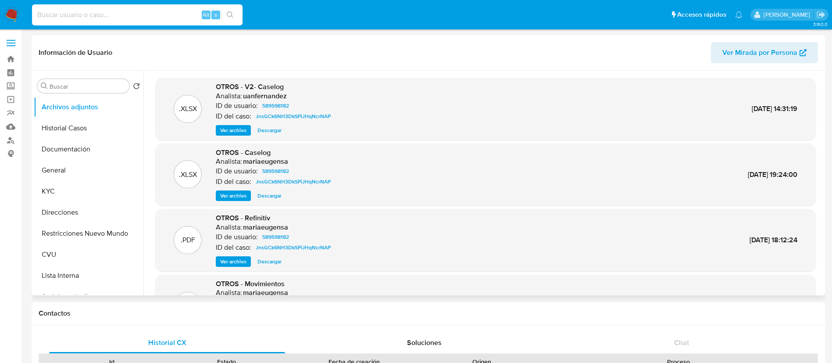
click at [182, 15] on input at bounding box center [137, 14] width 211 height 11
paste input "ly9WsPdPjkYgtZg7wHxqX02O"
type input "ly9WsPdPjkYgtZg7wHxqX02O"
click at [231, 15] on icon "search-icon" at bounding box center [230, 14] width 7 height 7
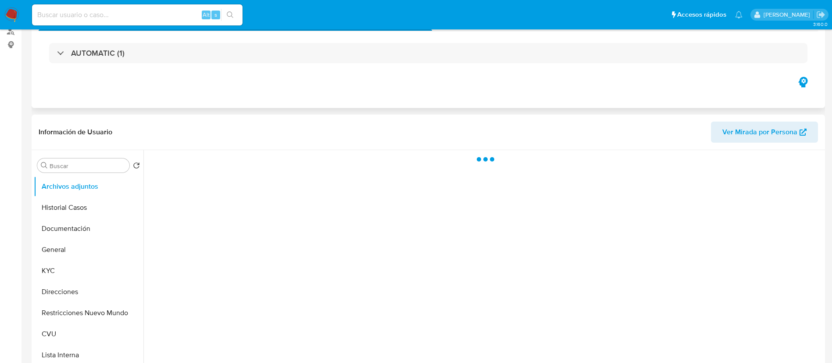
select select "10"
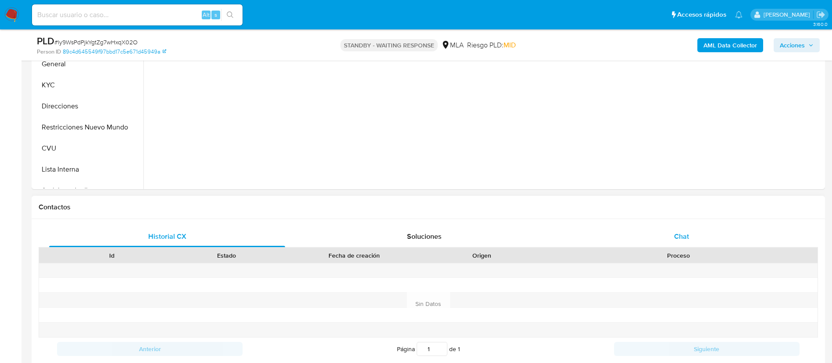
click at [671, 239] on div "Chat" at bounding box center [682, 236] width 236 height 21
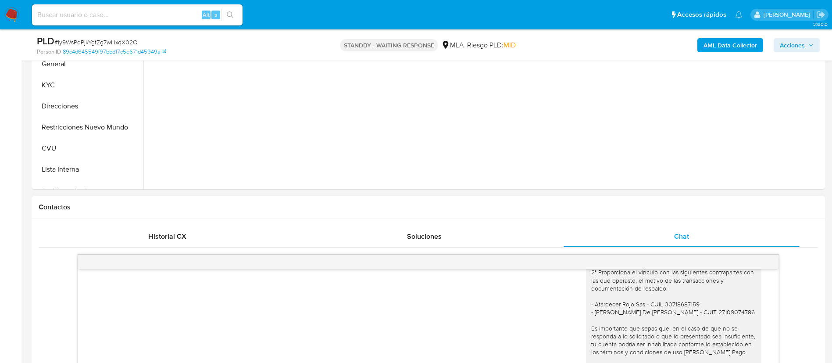
scroll to position [132, 0]
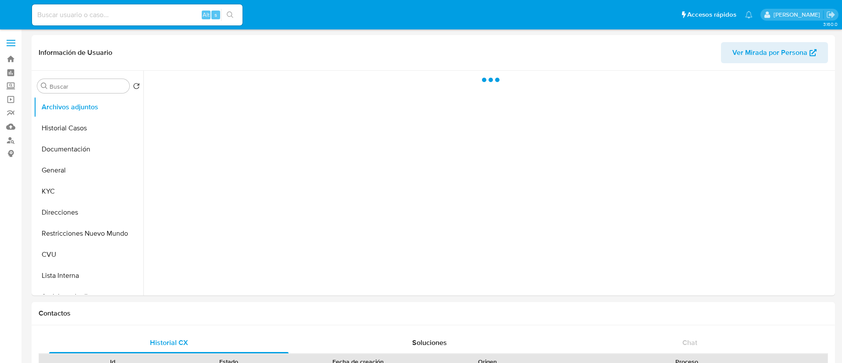
select select "10"
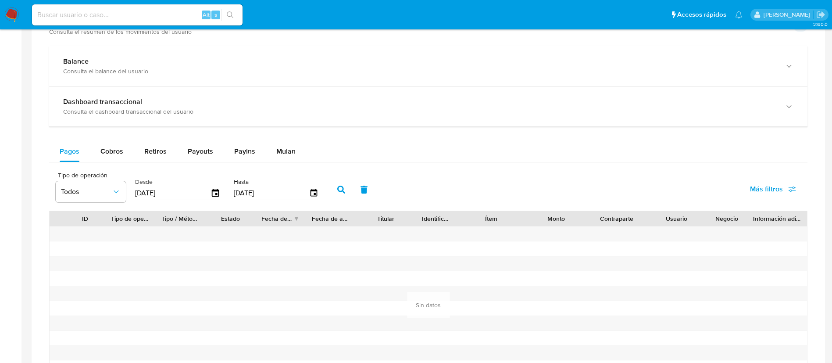
scroll to position [461, 0]
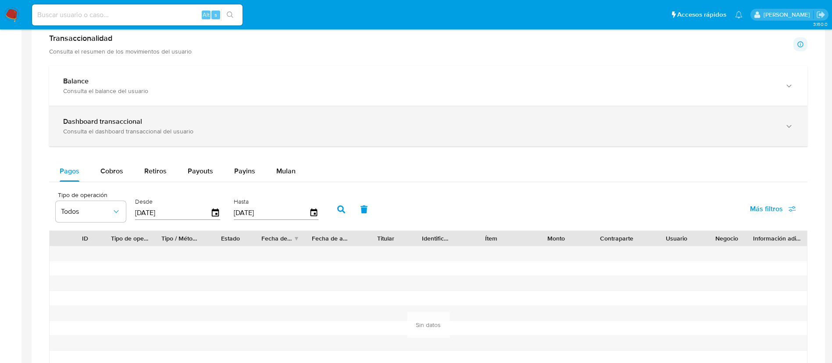
click at [617, 107] on div "Dashboard transaccional Consulta el dashboard transaccional del usuario" at bounding box center [428, 126] width 758 height 40
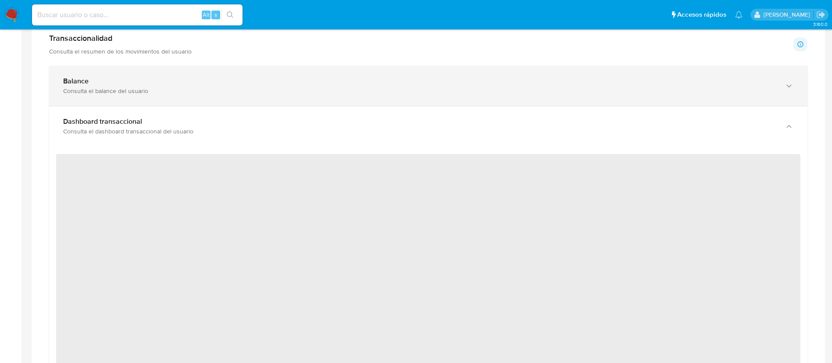
click at [608, 90] on div "Consulta el balance del usuario" at bounding box center [419, 91] width 713 height 8
